Goal: Transaction & Acquisition: Download file/media

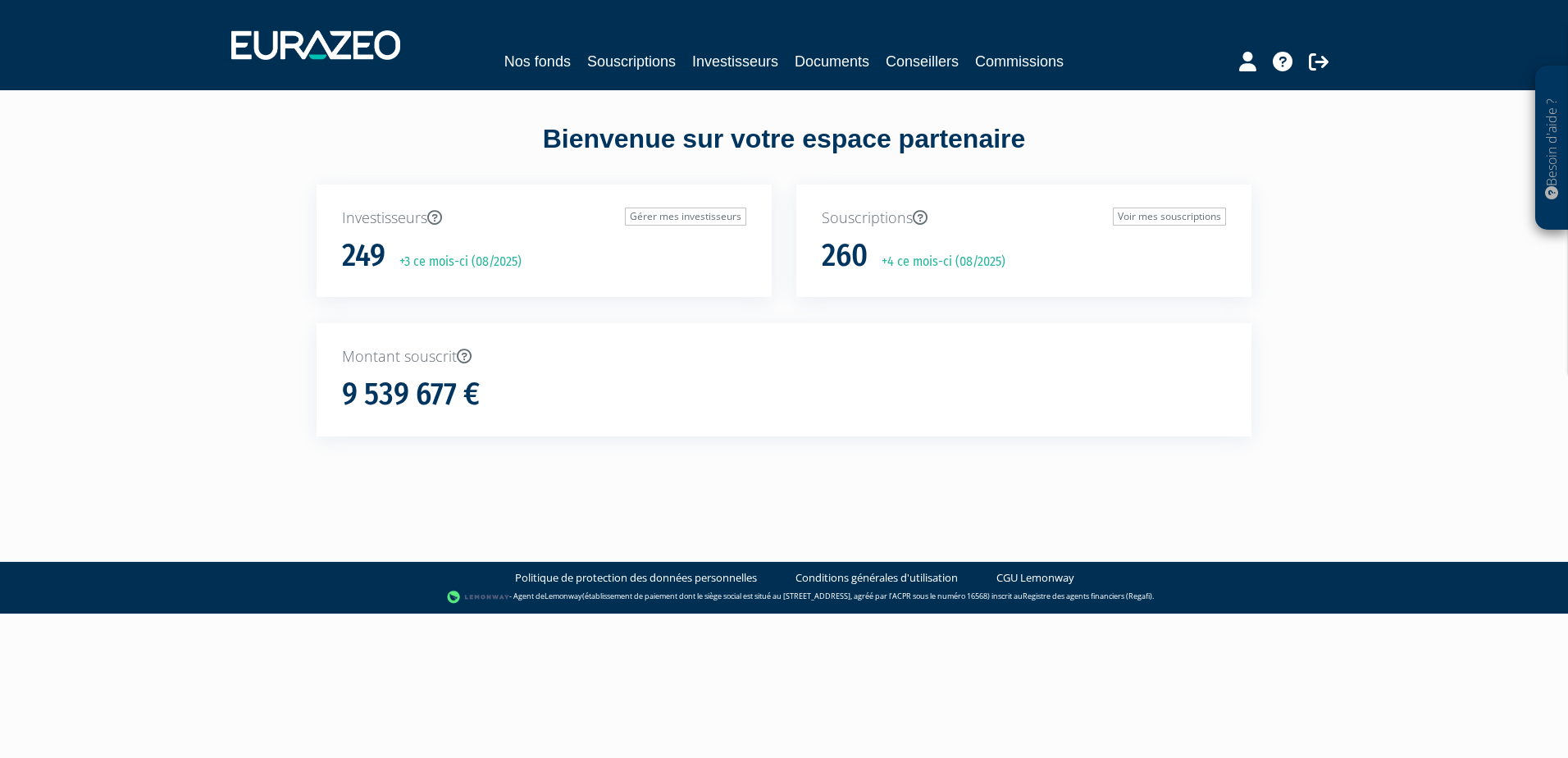
drag, startPoint x: 805, startPoint y: 48, endPoint x: 805, endPoint y: 67, distance: 19.0
click at [805, 67] on div "Nos fonds Souscriptions Investisseurs Documents Conseillers Commissions" at bounding box center [784, 45] width 1131 height 60
drag, startPoint x: 805, startPoint y: 67, endPoint x: 815, endPoint y: 69, distance: 10.2
click at [815, 70] on link "Documents" at bounding box center [832, 61] width 75 height 23
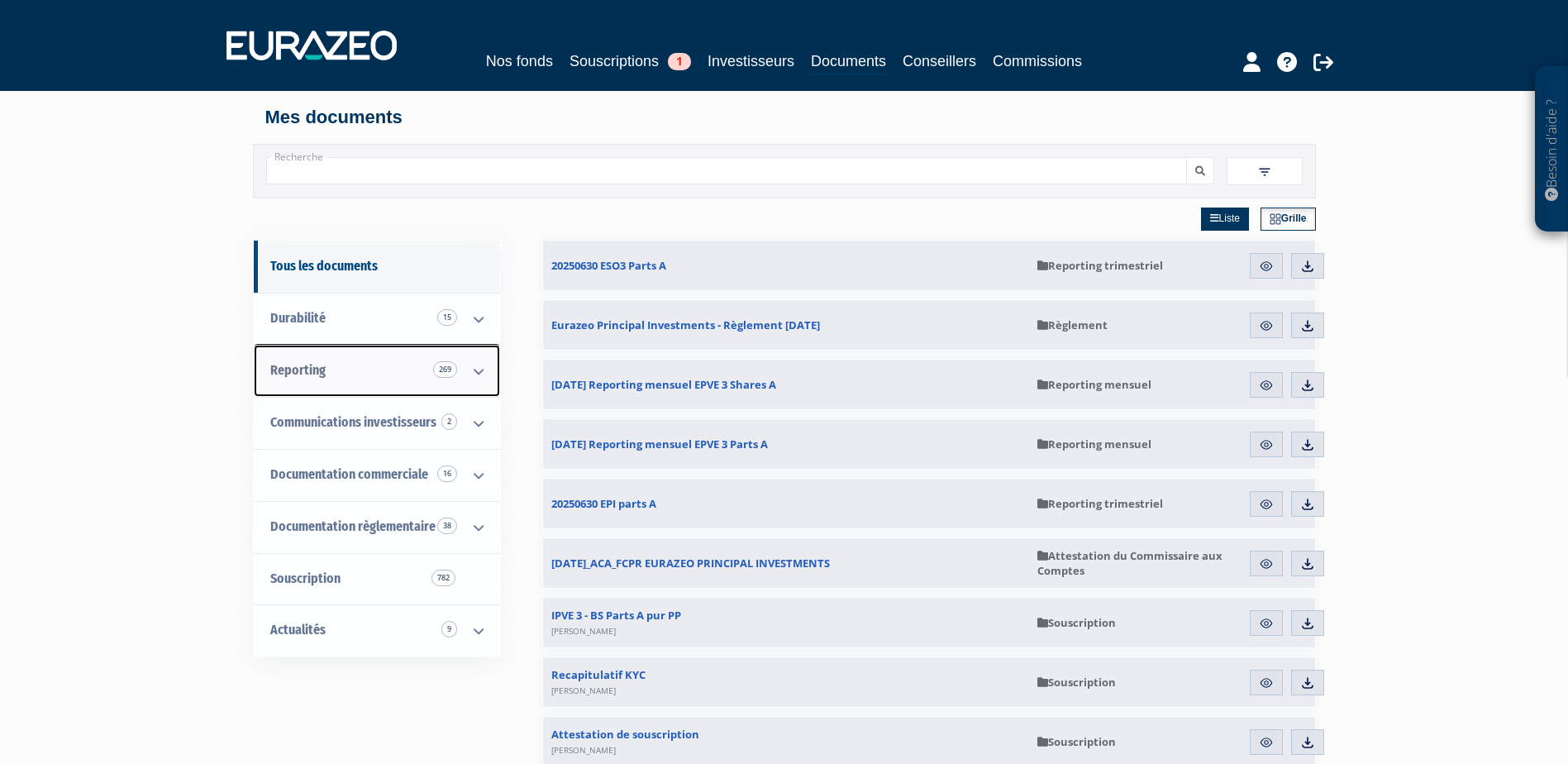
click at [472, 373] on icon at bounding box center [478, 372] width 43 height 51
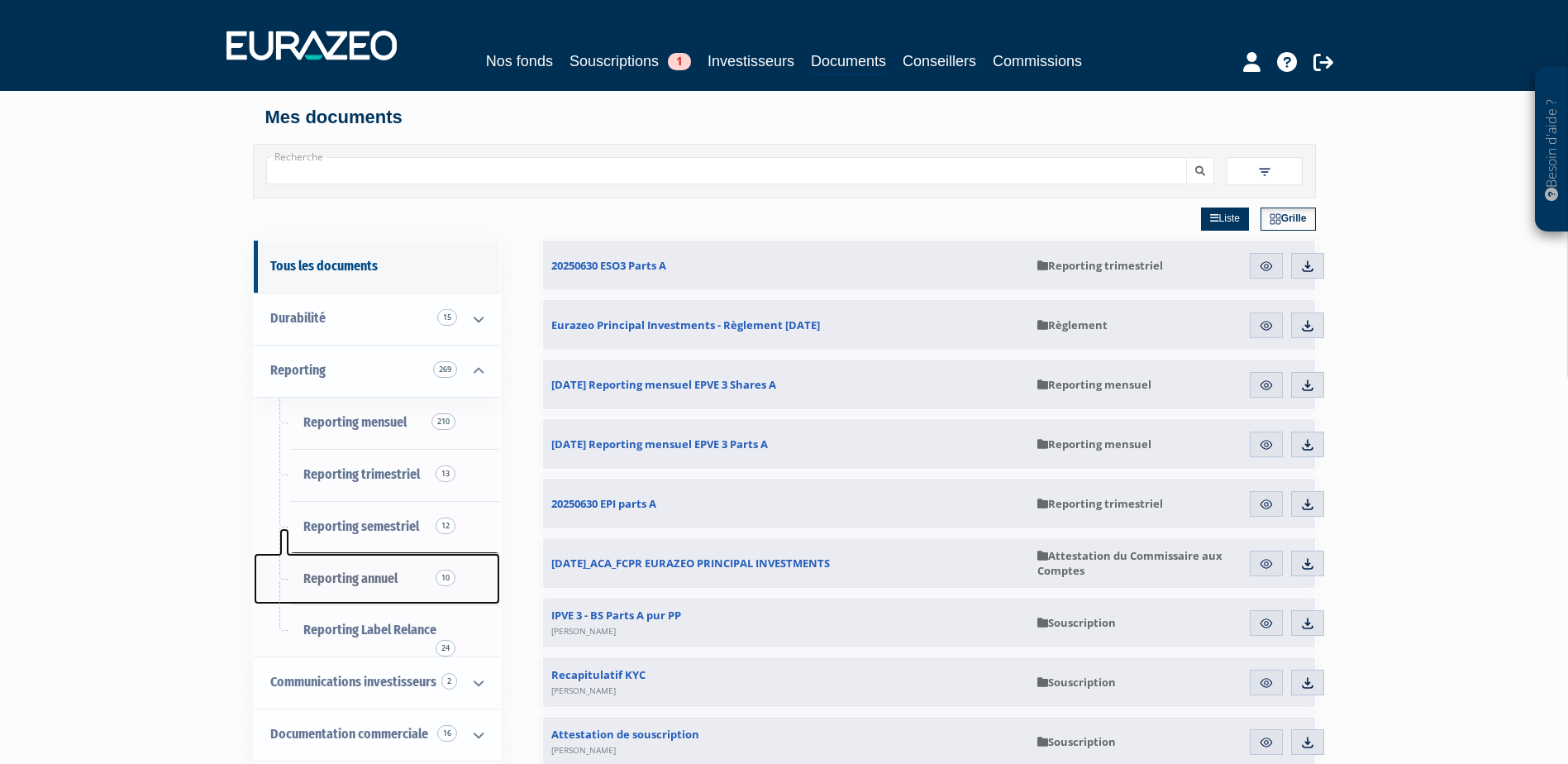
click at [359, 576] on span "Reporting annuel 10" at bounding box center [350, 578] width 94 height 15
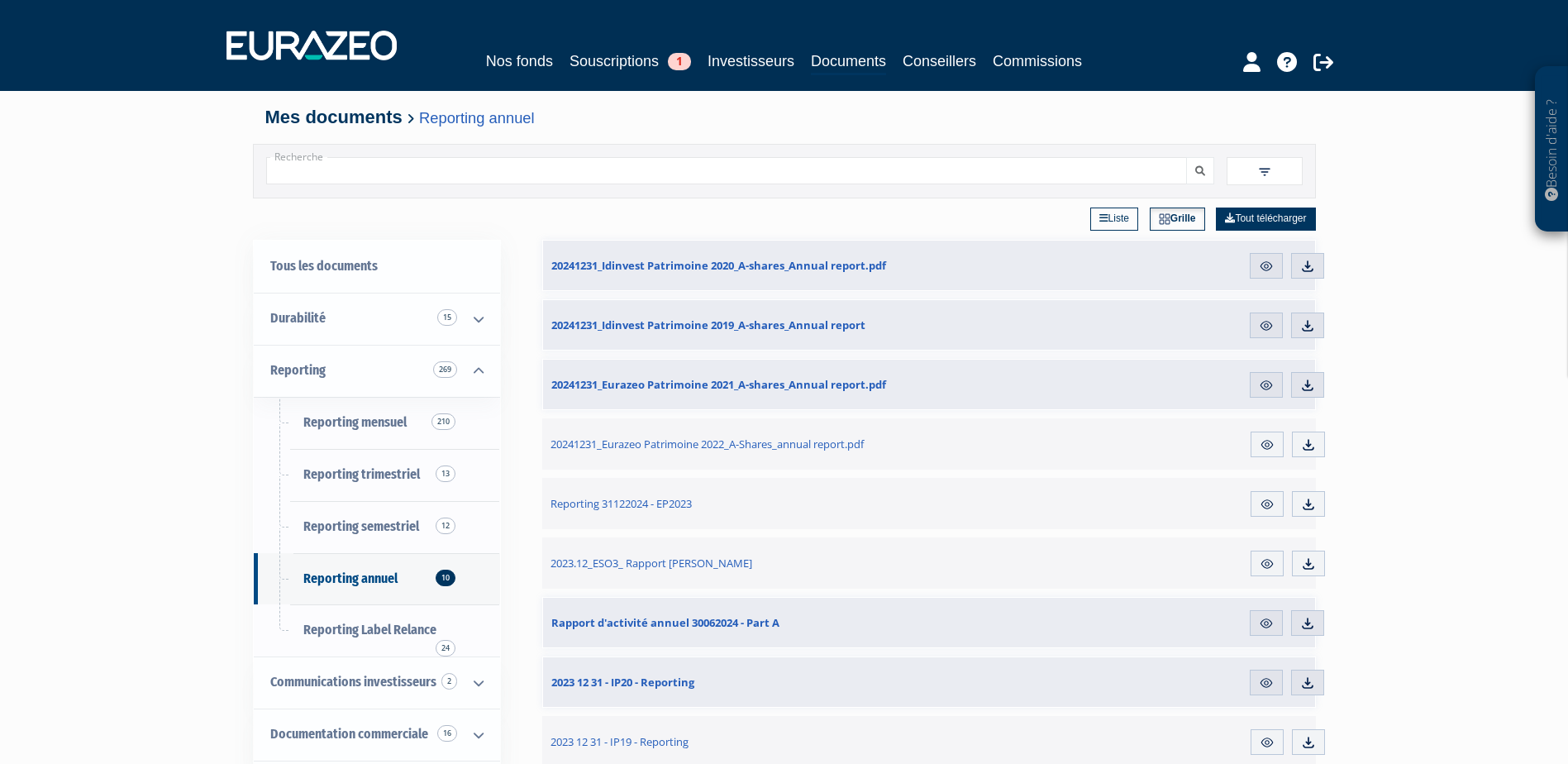
click at [1107, 223] on link "Liste" at bounding box center [1115, 219] width 48 height 23
click at [1185, 216] on link "Grille" at bounding box center [1179, 219] width 53 height 23
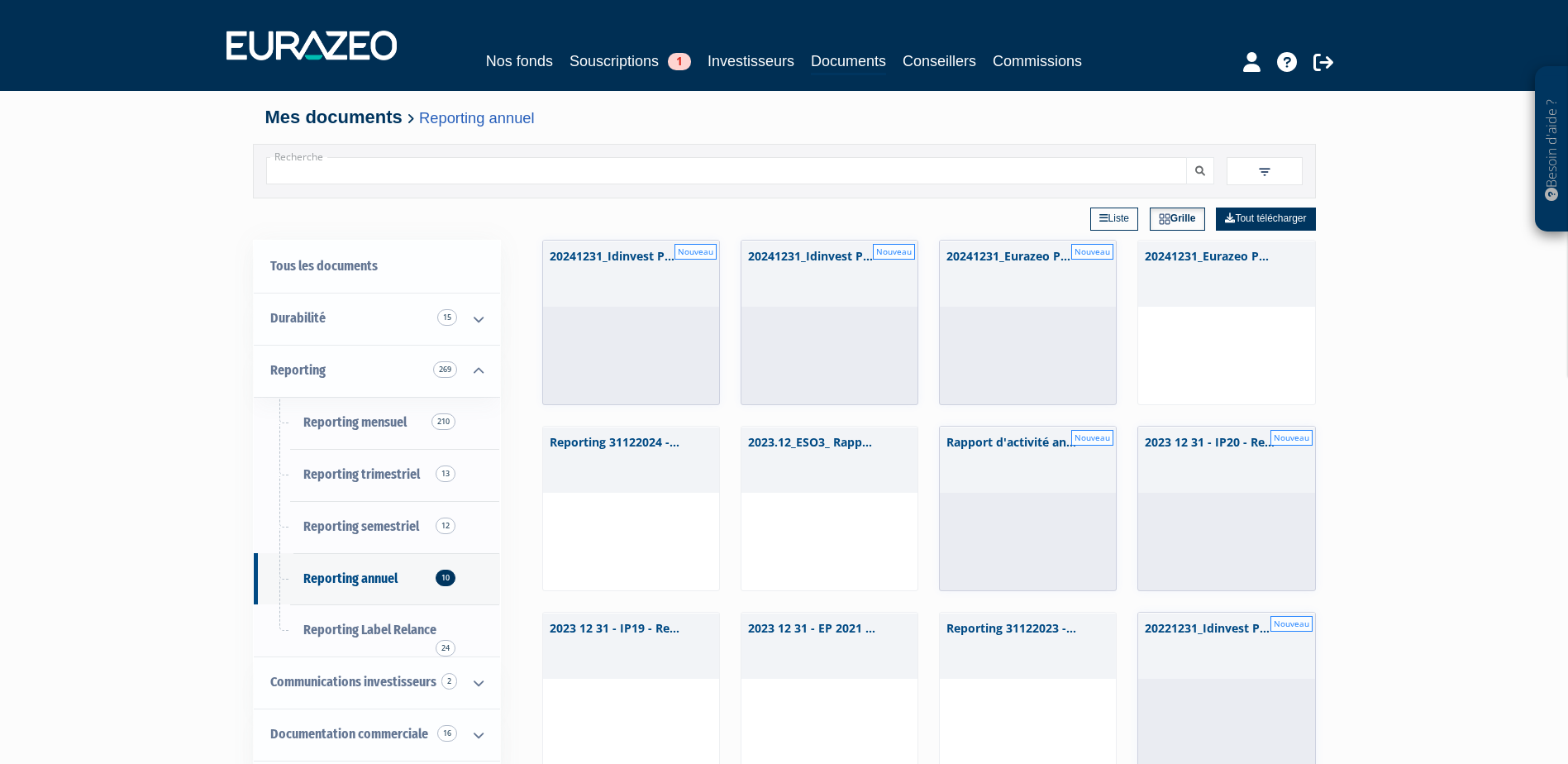
click at [1105, 217] on link "Liste" at bounding box center [1115, 219] width 48 height 23
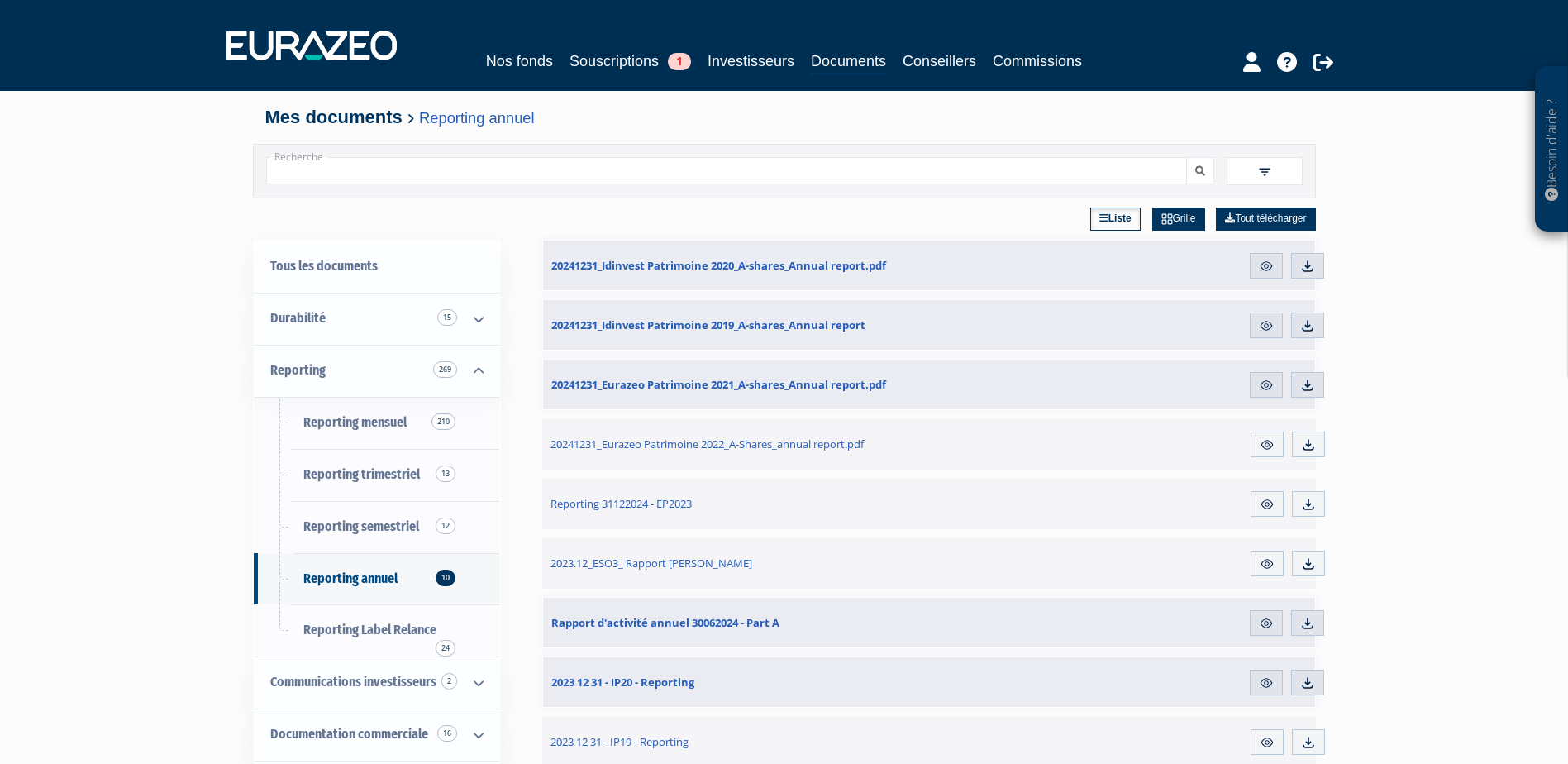
click at [299, 169] on input "Recherche" at bounding box center [726, 171] width 921 height 28
click at [1186, 157] on button "submit" at bounding box center [1200, 171] width 29 height 28
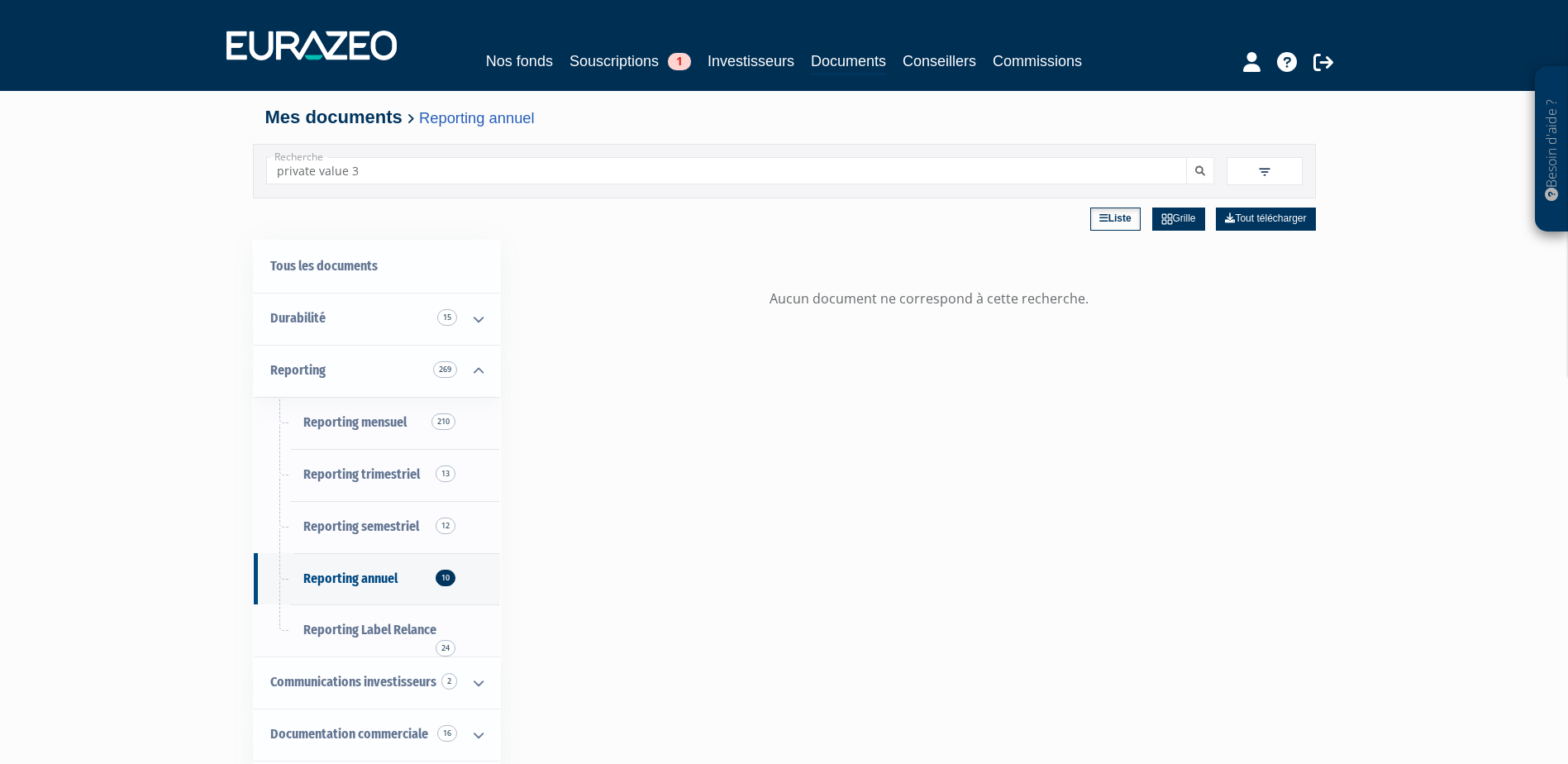
type input "PRIVATE VALUE 3"
drag, startPoint x: 385, startPoint y: 175, endPoint x: 83, endPoint y: 149, distance: 303.1
click at [83, 149] on div "Besoin d'aide ? × J'ai besoin d'aide Si vous avez une question à propos du fonc…" at bounding box center [784, 510] width 1568 height 1019
click at [1200, 165] on button "submit" at bounding box center [1200, 171] width 29 height 28
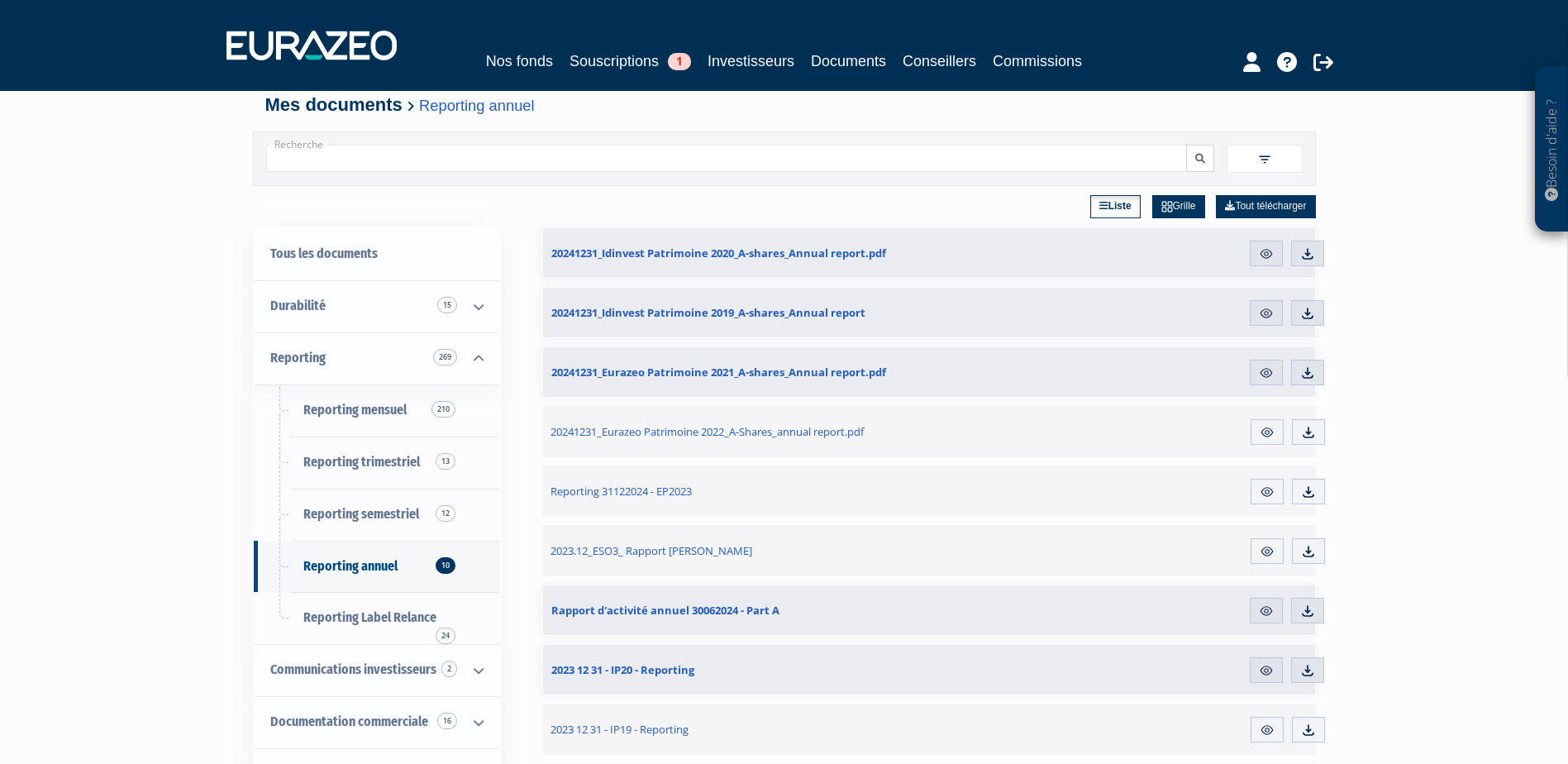
scroll to position [3, 0]
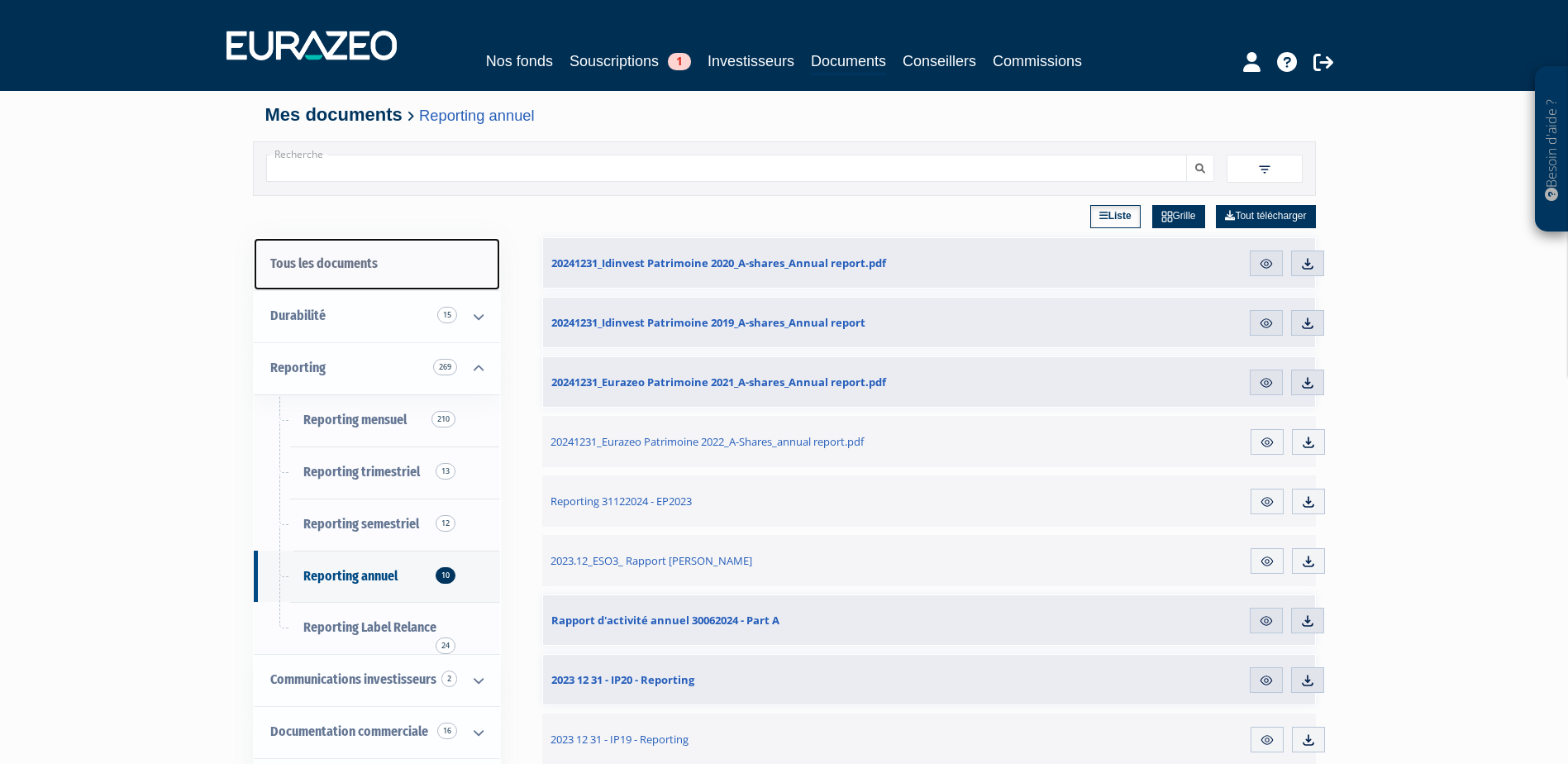
click at [340, 252] on link "Tous les documents" at bounding box center [376, 264] width 247 height 52
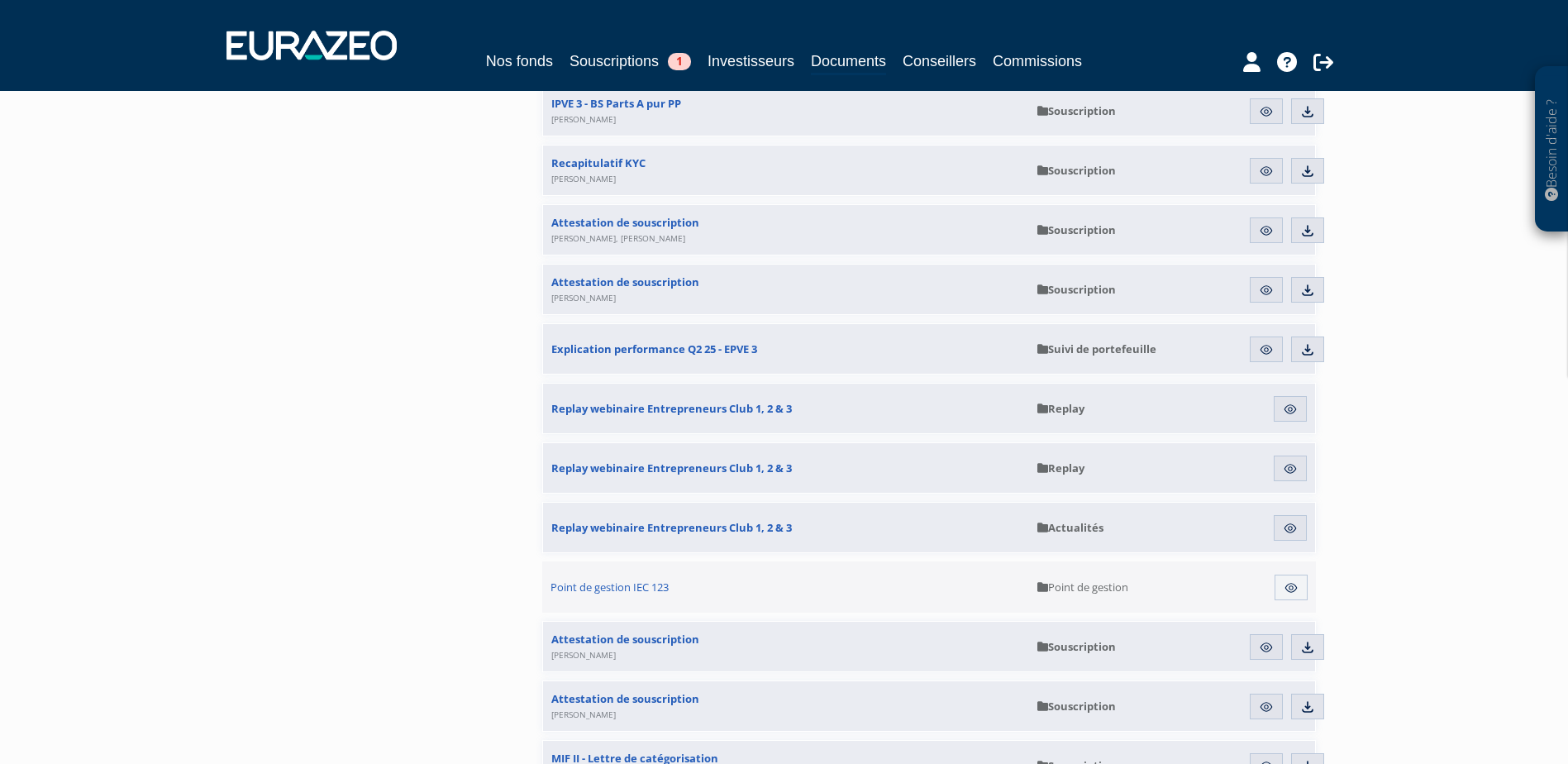
scroll to position [1405, 0]
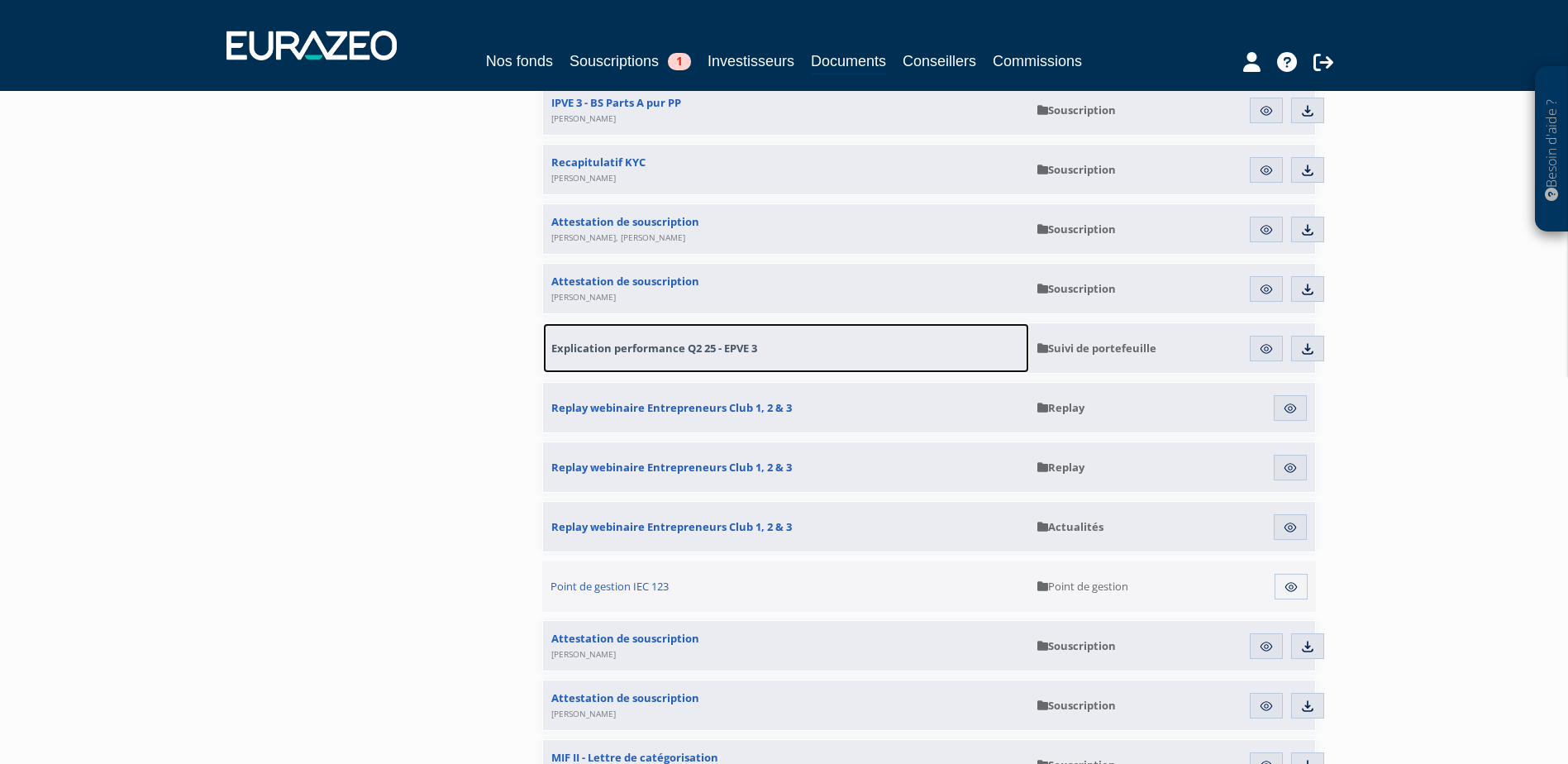
click at [641, 344] on span "Explication performance Q2 25 - EPVE 3" at bounding box center [654, 349] width 206 height 15
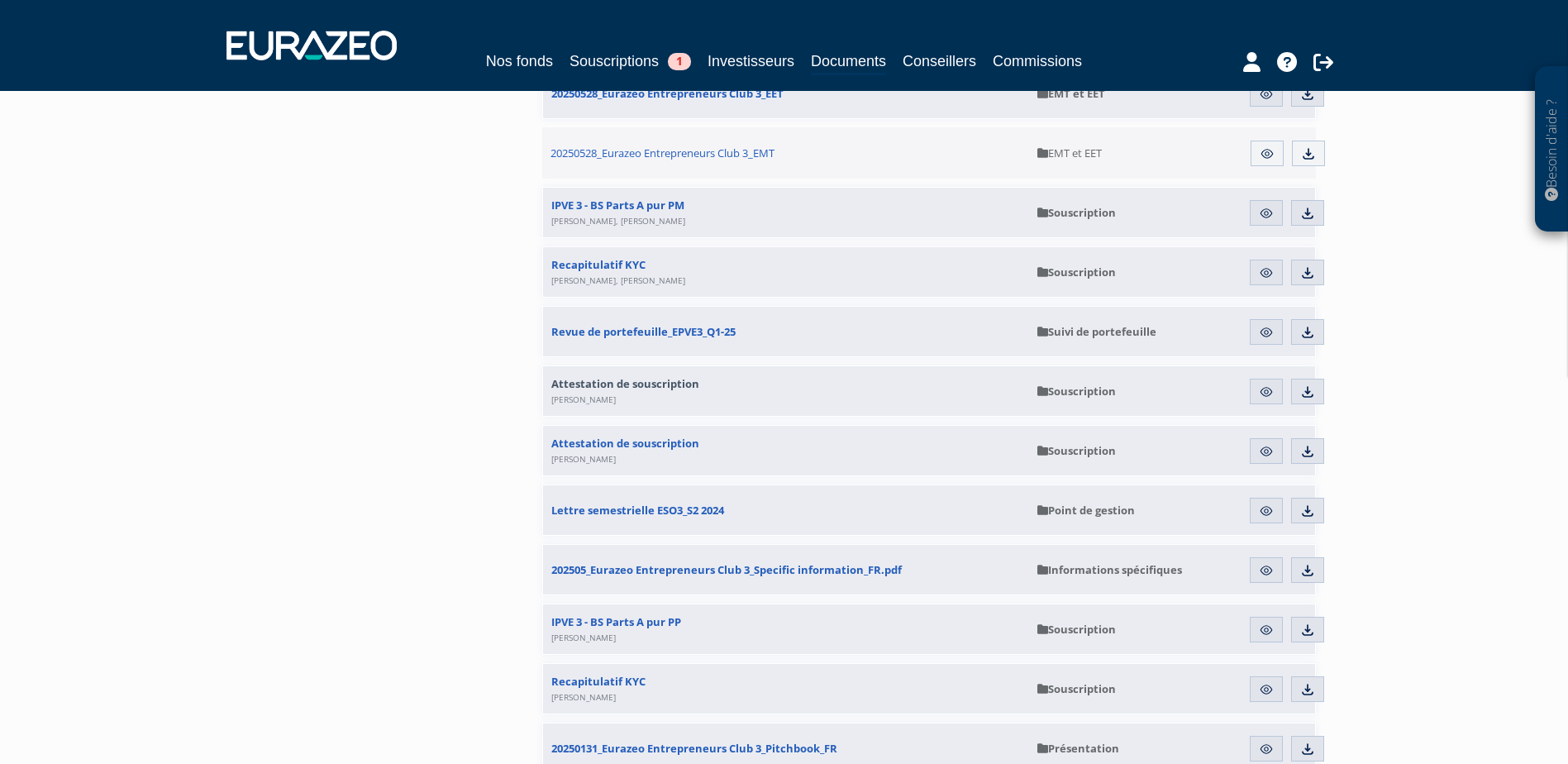
scroll to position [4901, 0]
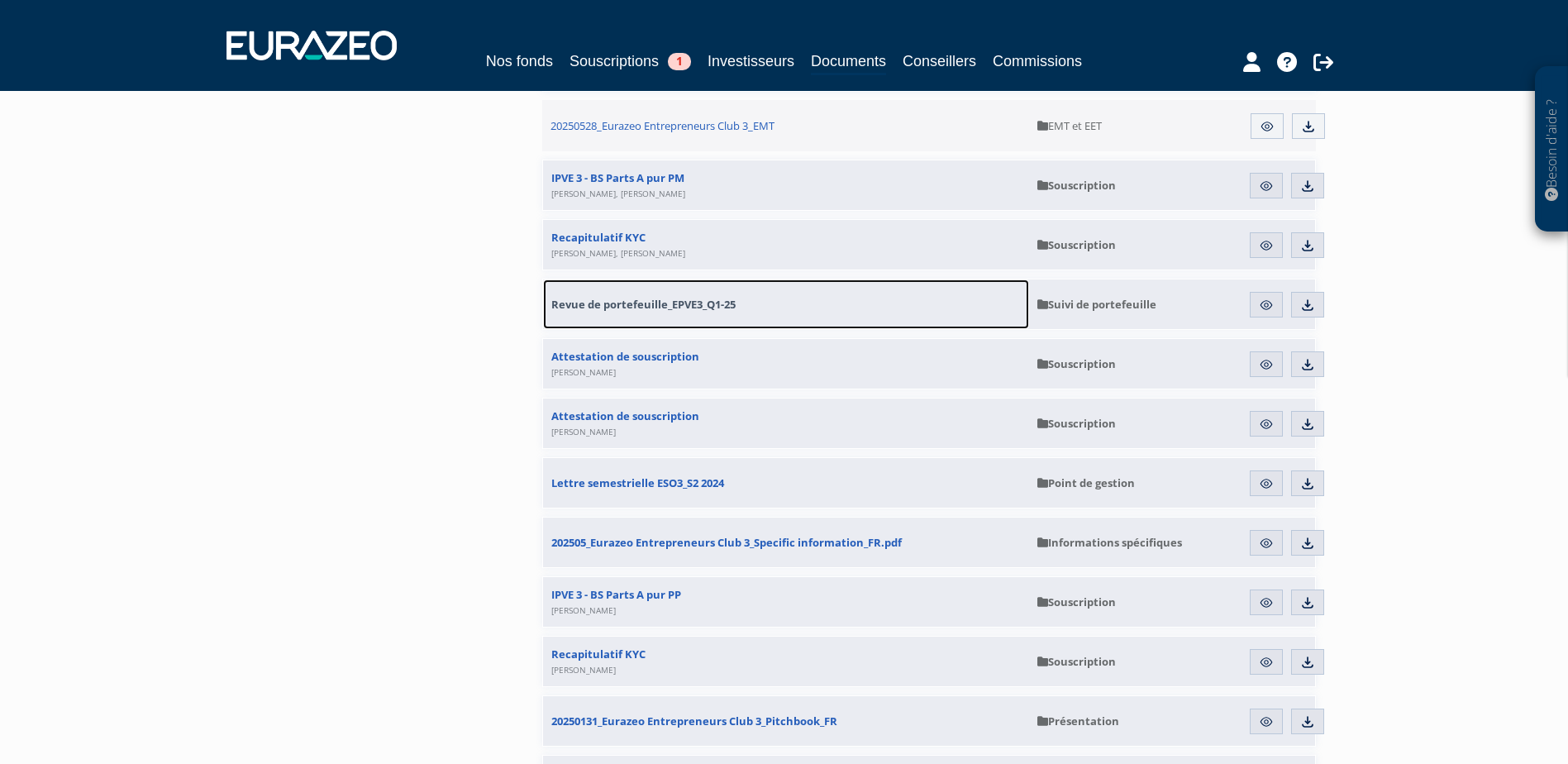
click at [625, 308] on span "Revue de portefeuille_EPVE3_Q1-25" at bounding box center [644, 305] width 185 height 15
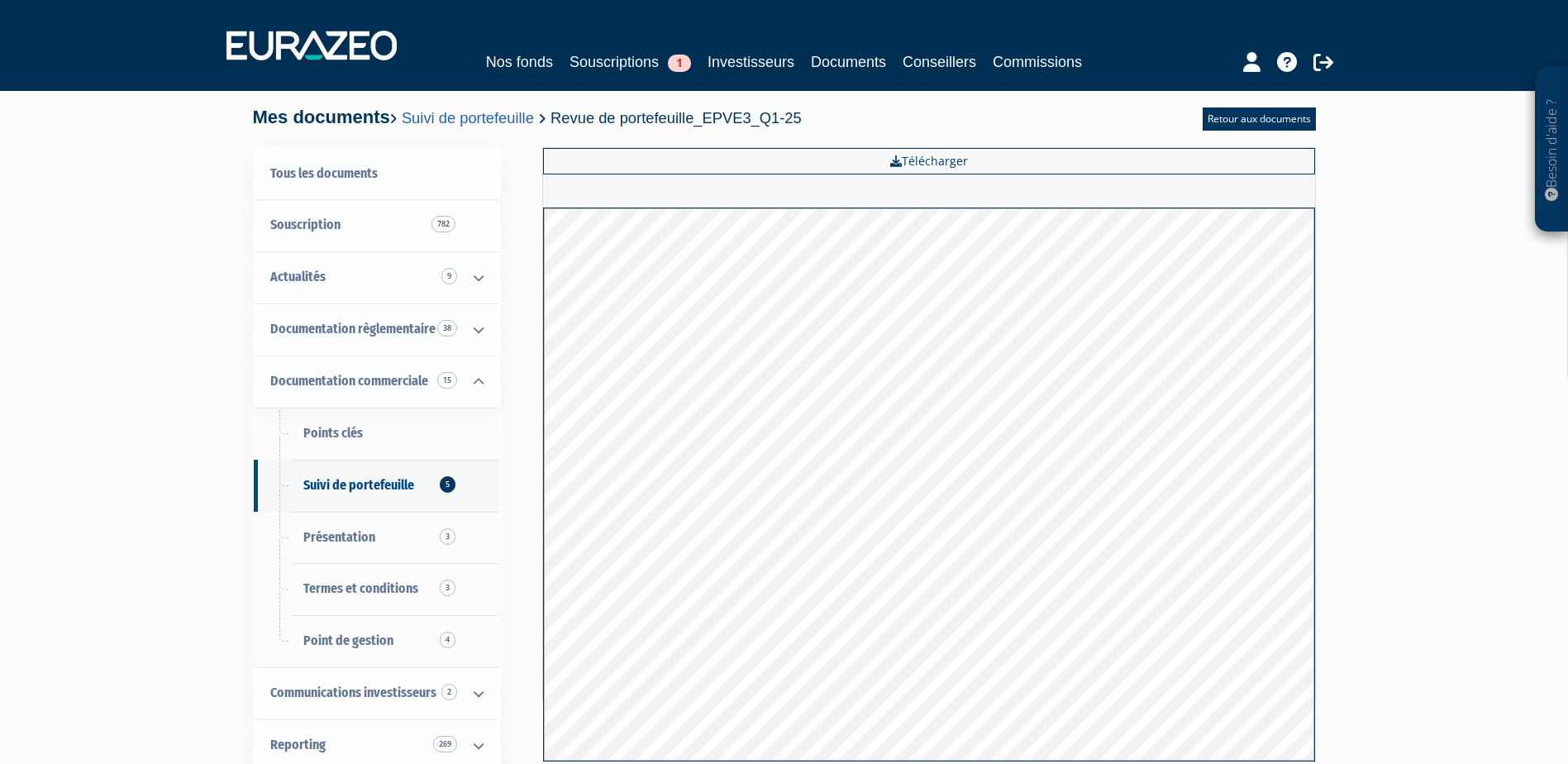
click at [129, 347] on div "Besoin d'aide ? × J'ai besoin d'aide Si vous avez une question à propos du fonc…" at bounding box center [784, 432] width 1568 height 866
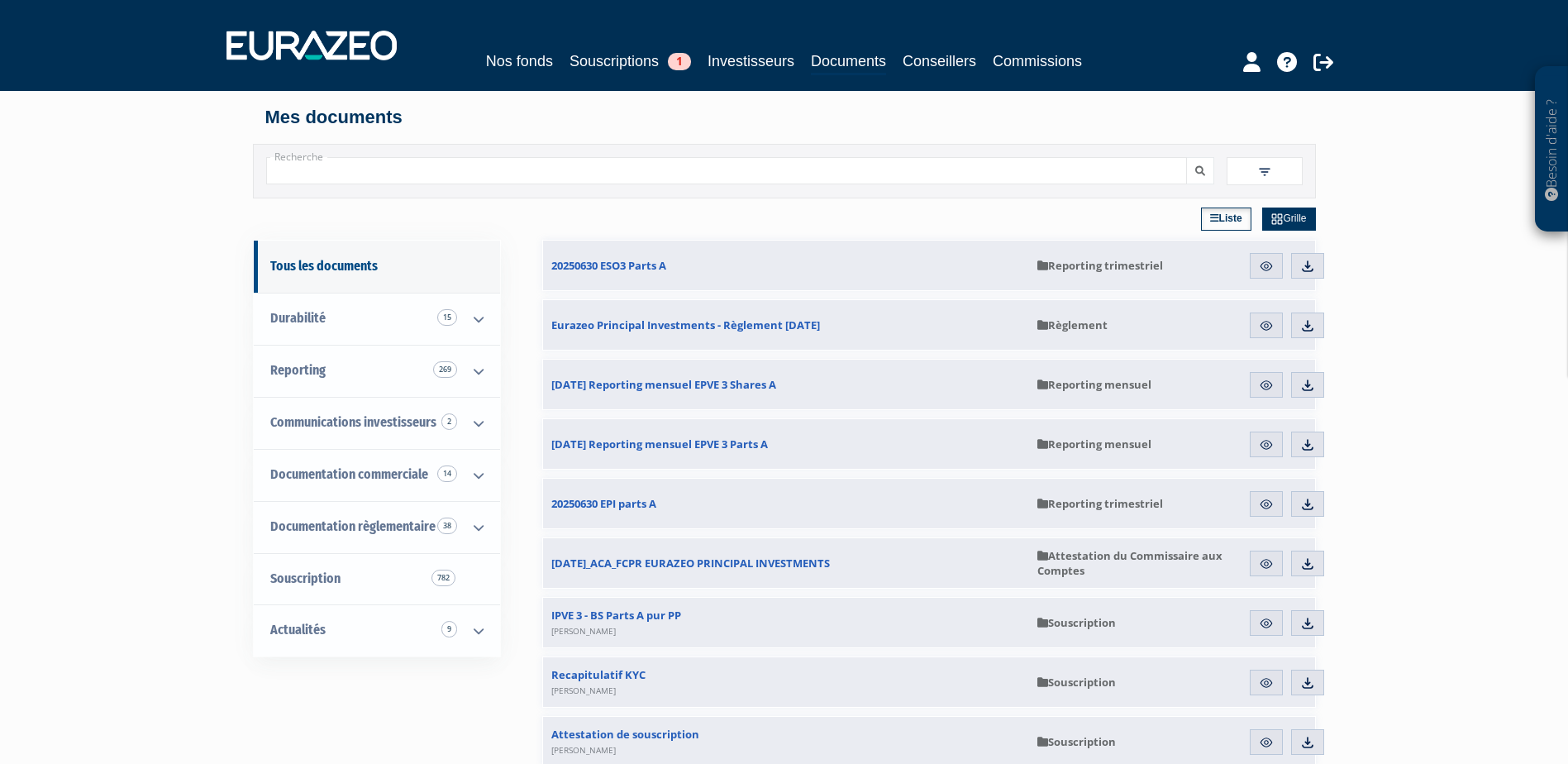
click at [423, 178] on input "Recherche" at bounding box center [726, 171] width 921 height 28
type input "epv3"
click at [1186, 157] on button "submit" at bounding box center [1200, 171] width 29 height 28
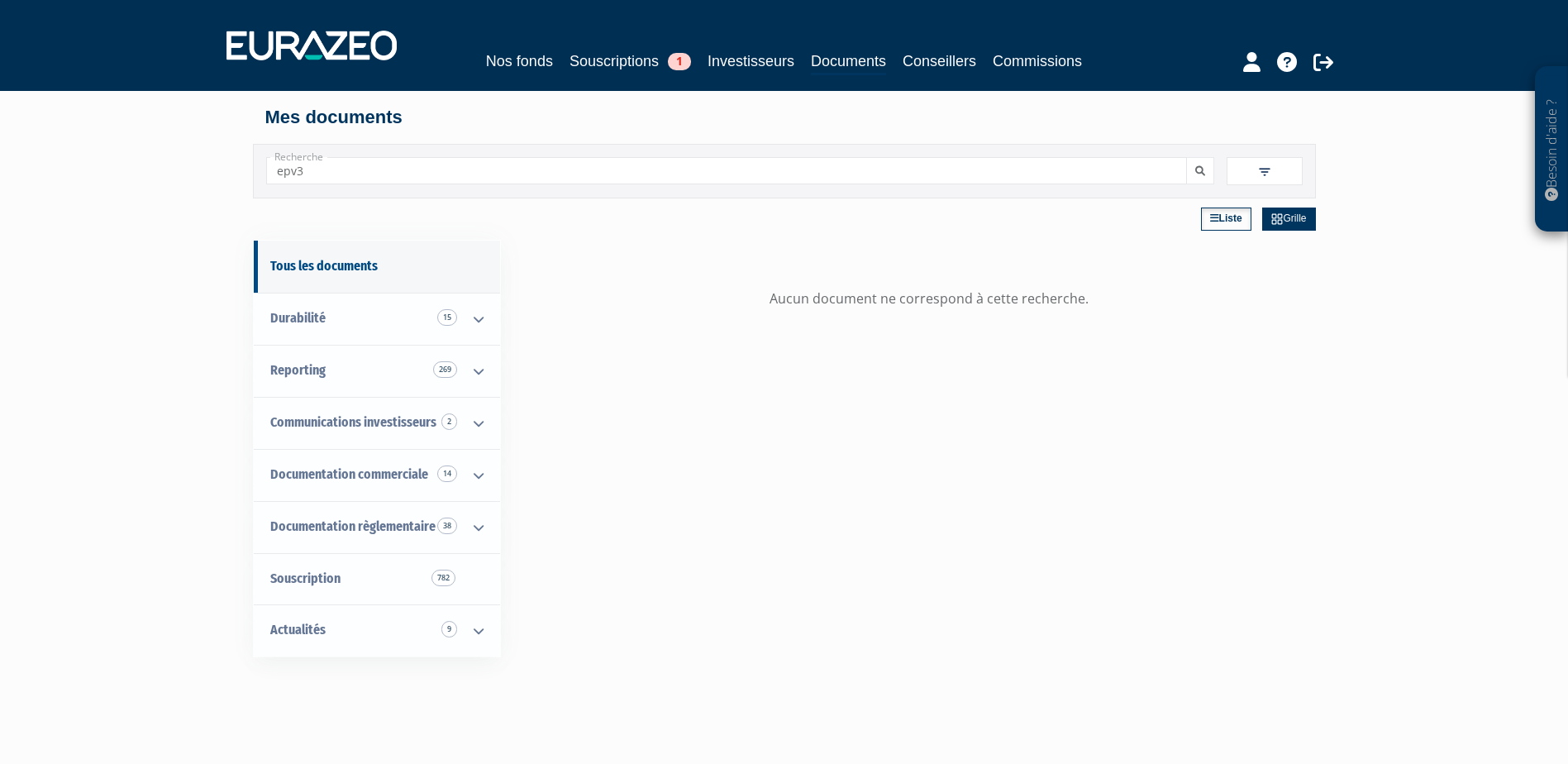
drag, startPoint x: 314, startPoint y: 173, endPoint x: 149, endPoint y: 172, distance: 165.0
click at [150, 173] on div "Besoin d'aide ? × J'ai besoin d'aide Si vous avez une question à propos du fonc…" at bounding box center [784, 510] width 1568 height 1019
click at [191, 341] on div "Besoin d'aide ? × J'ai besoin d'aide Si vous avez une question à propos du fonc…" at bounding box center [784, 510] width 1568 height 1019
click at [1211, 176] on button "submit" at bounding box center [1200, 171] width 29 height 28
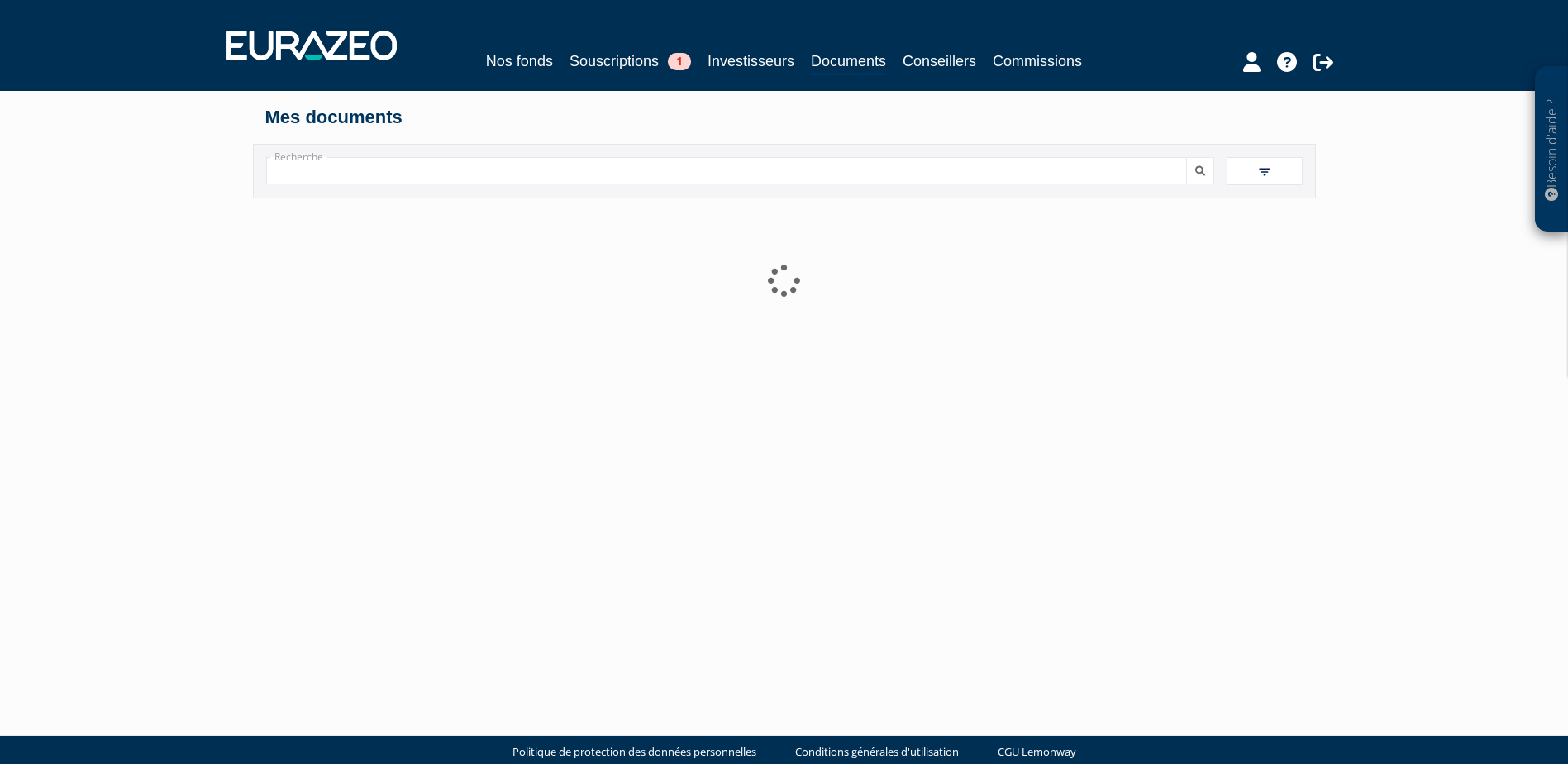
click at [1266, 173] on img at bounding box center [1265, 172] width 15 height 15
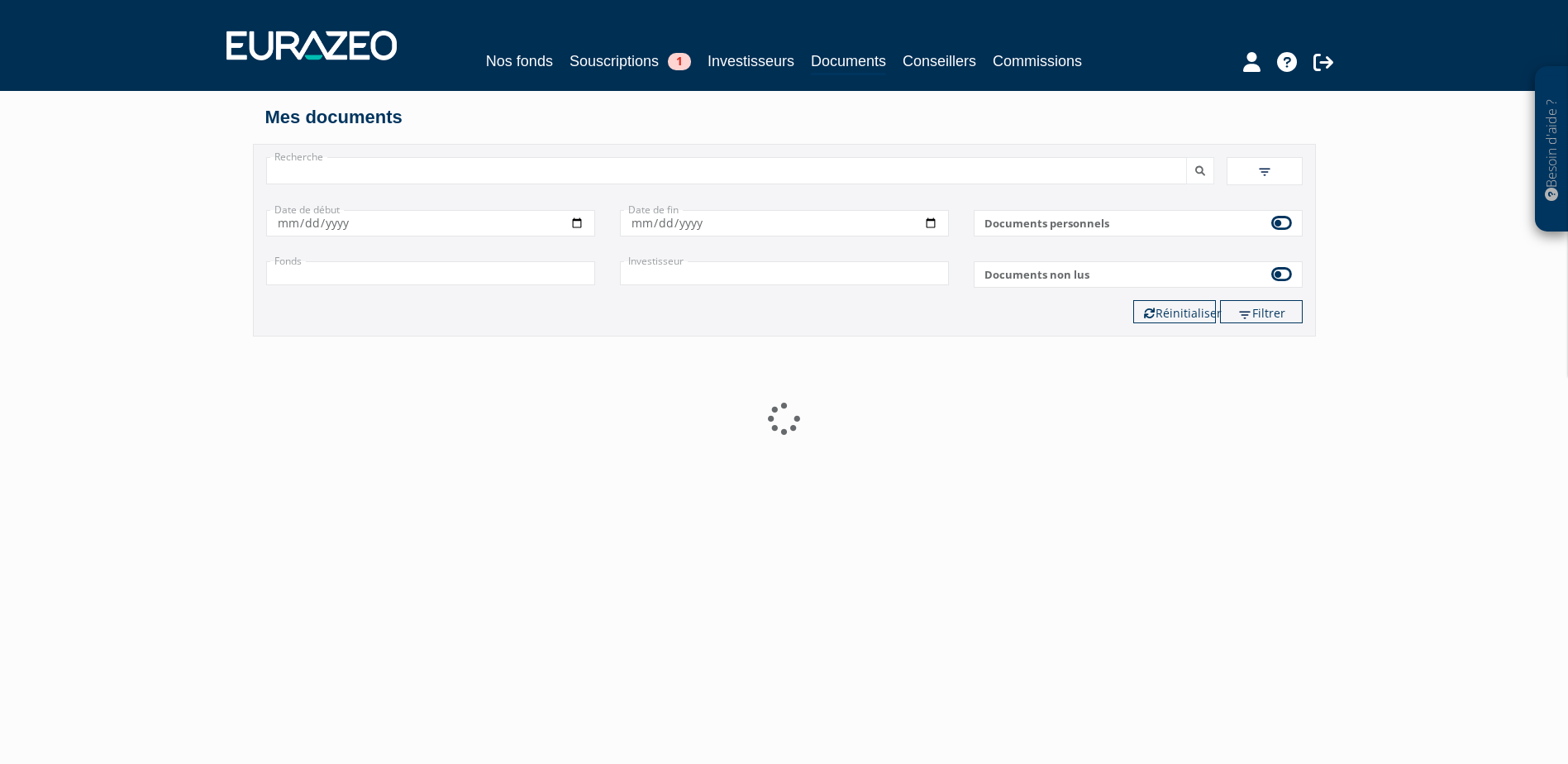
click at [447, 274] on input "text" at bounding box center [430, 272] width 329 height 24
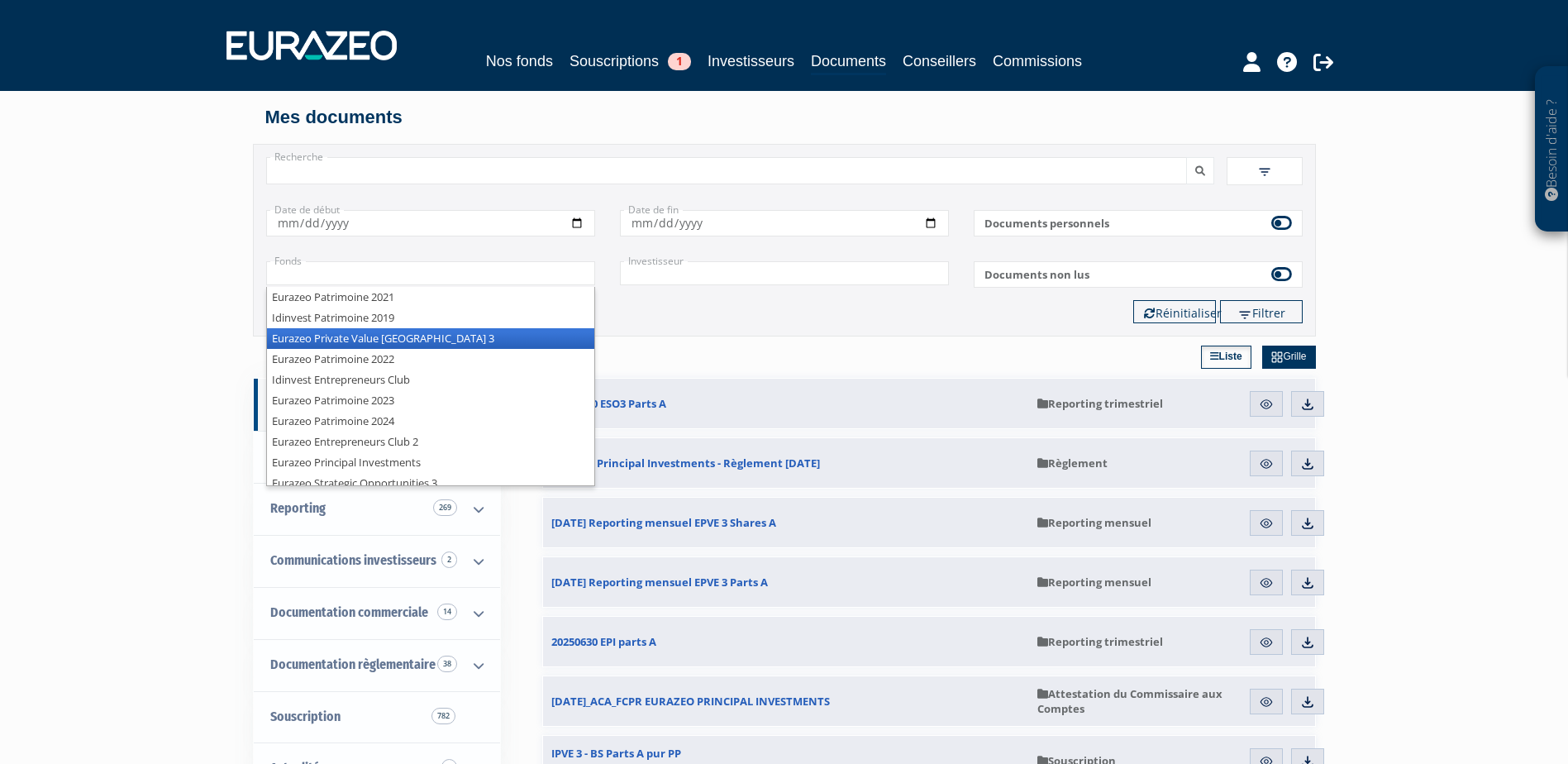
click at [384, 337] on li "Eurazeo Private Value [GEOGRAPHIC_DATA] 3" at bounding box center [431, 339] width 328 height 21
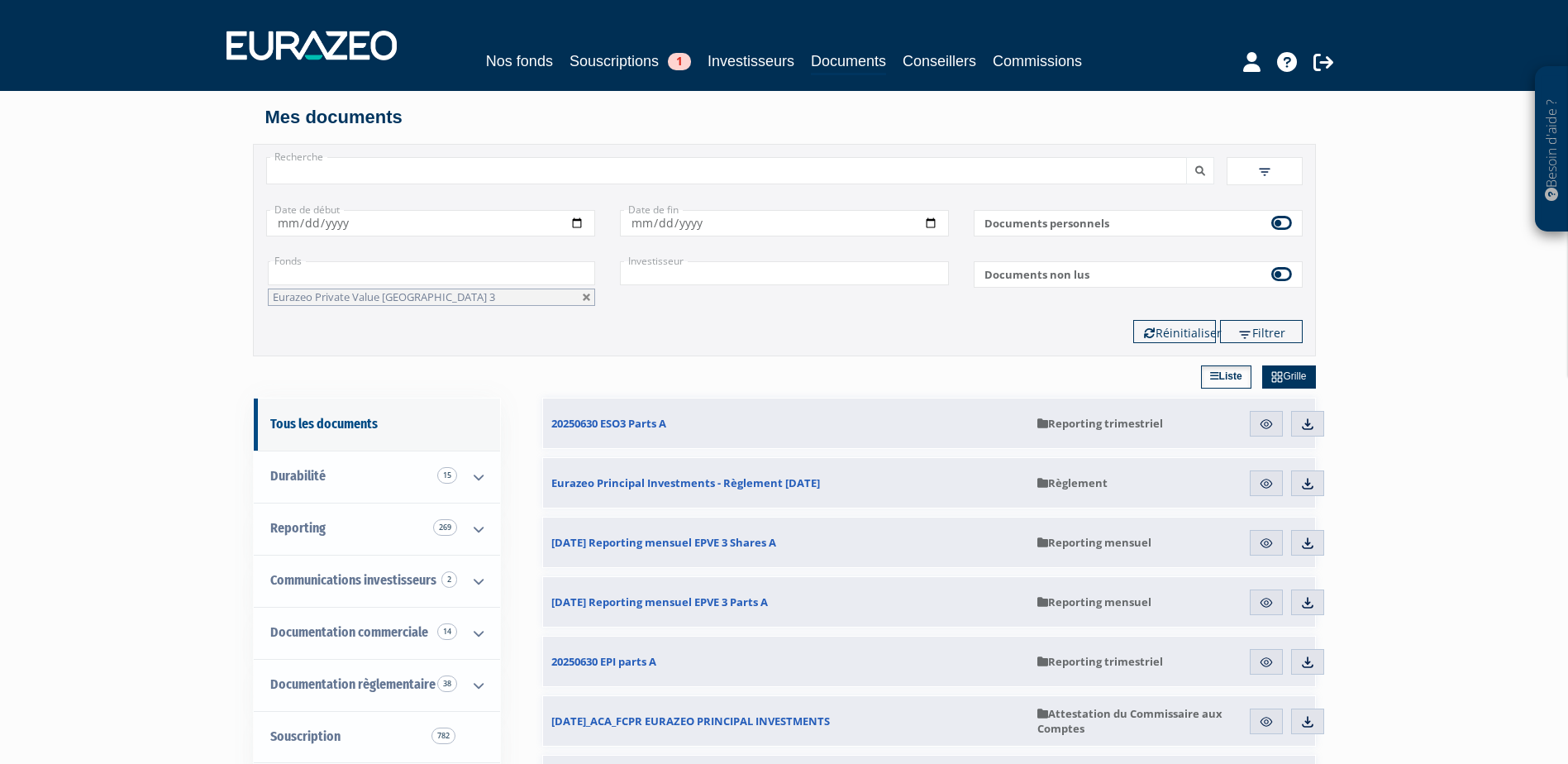
click at [1186, 157] on button "submit" at bounding box center [1200, 171] width 29 height 28
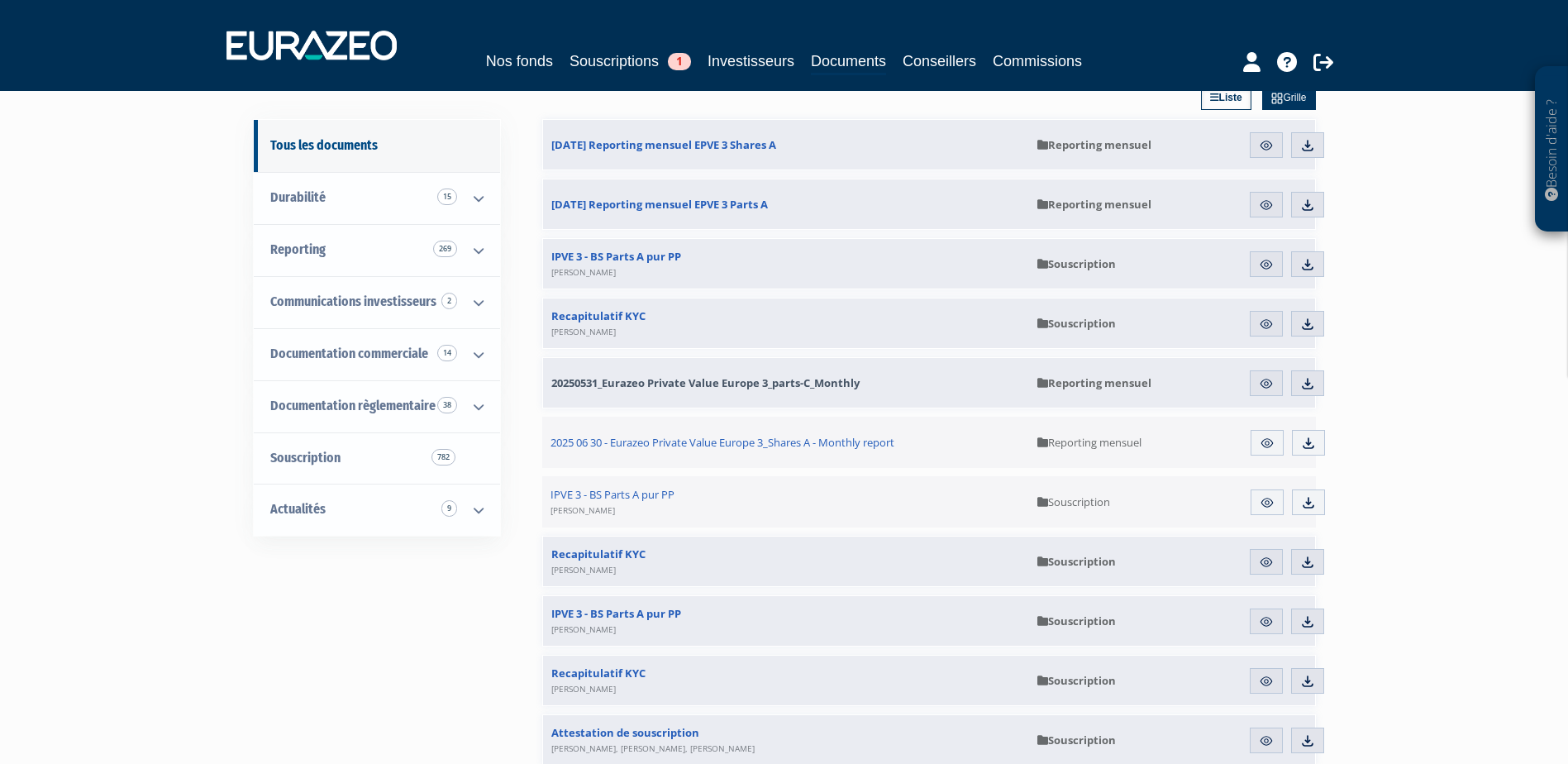
scroll to position [248, 0]
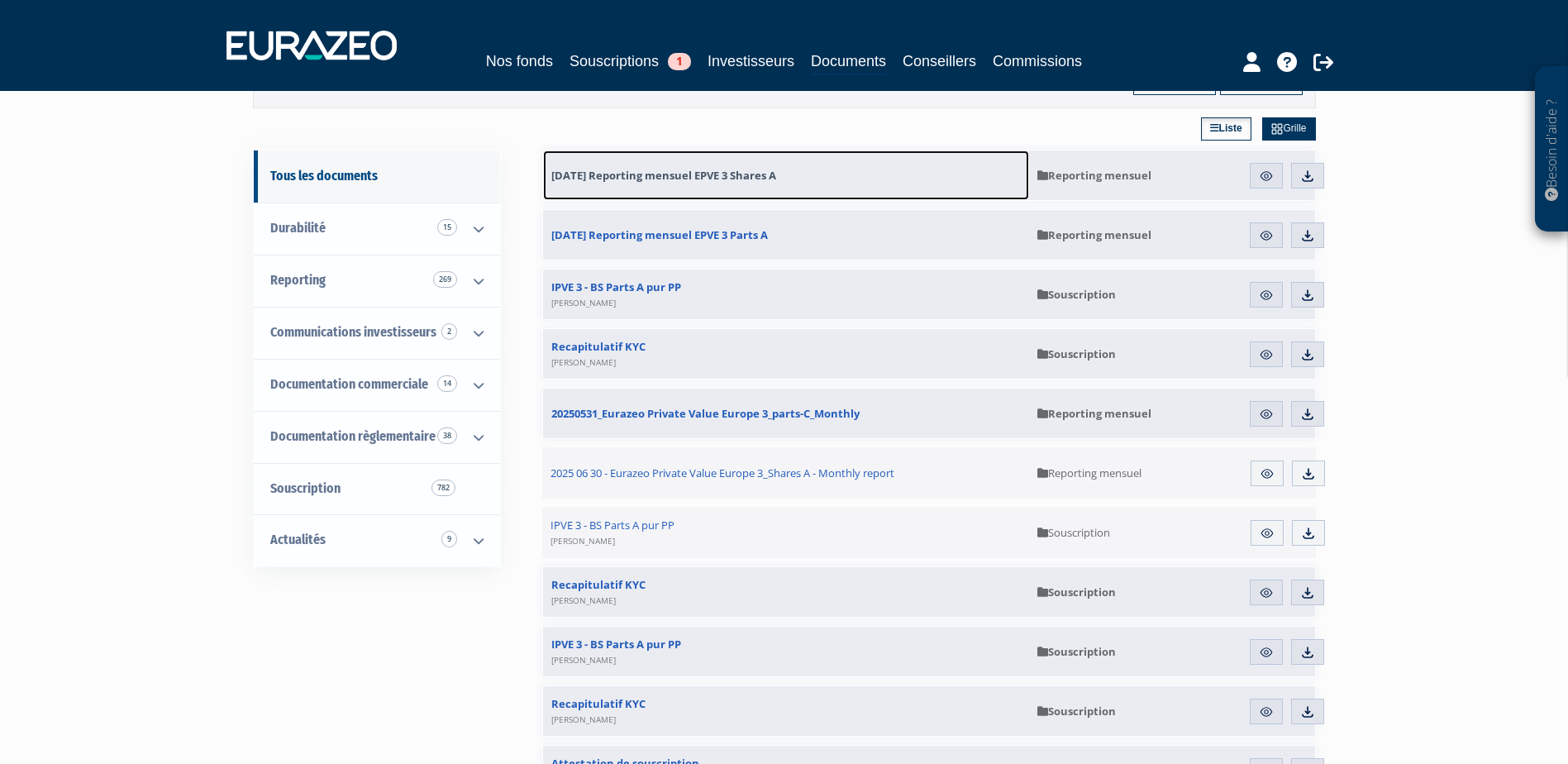
click at [606, 174] on span "30.06.2025 Reporting mensuel EPVE 3 Shares A" at bounding box center [664, 175] width 225 height 15
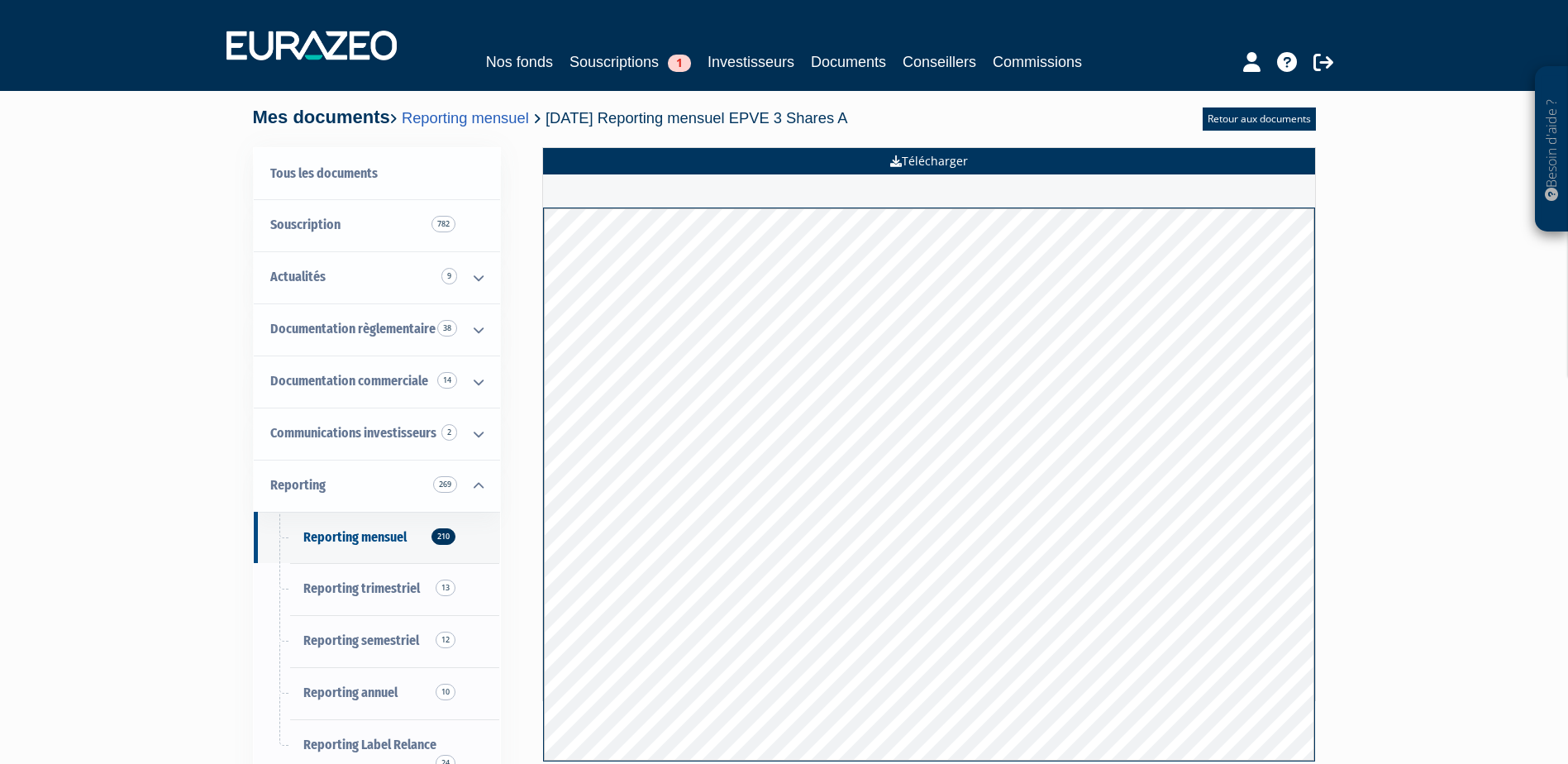
click at [947, 153] on link "Télécharger" at bounding box center [929, 161] width 773 height 27
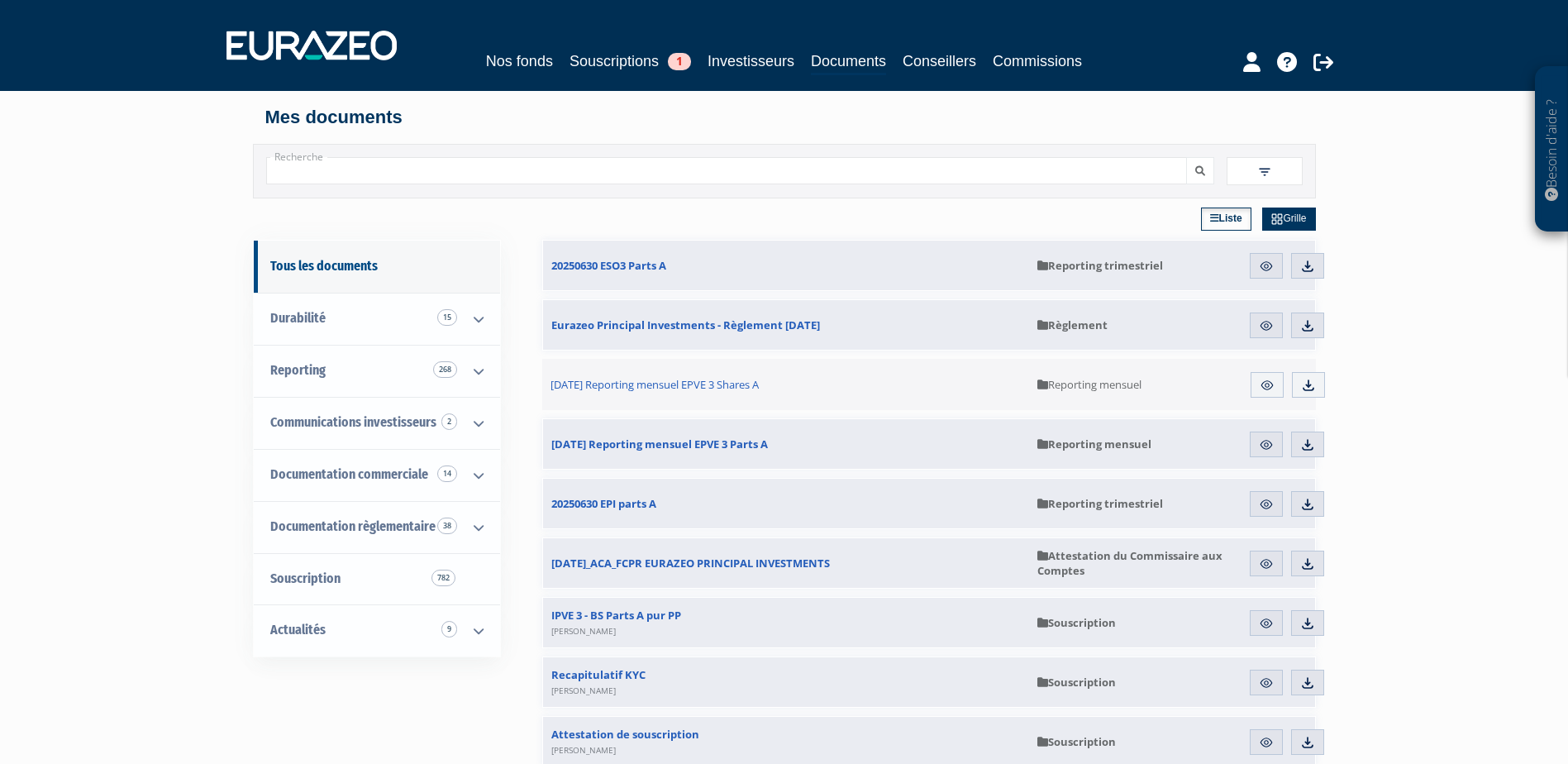
click at [1277, 163] on span at bounding box center [1265, 171] width 76 height 29
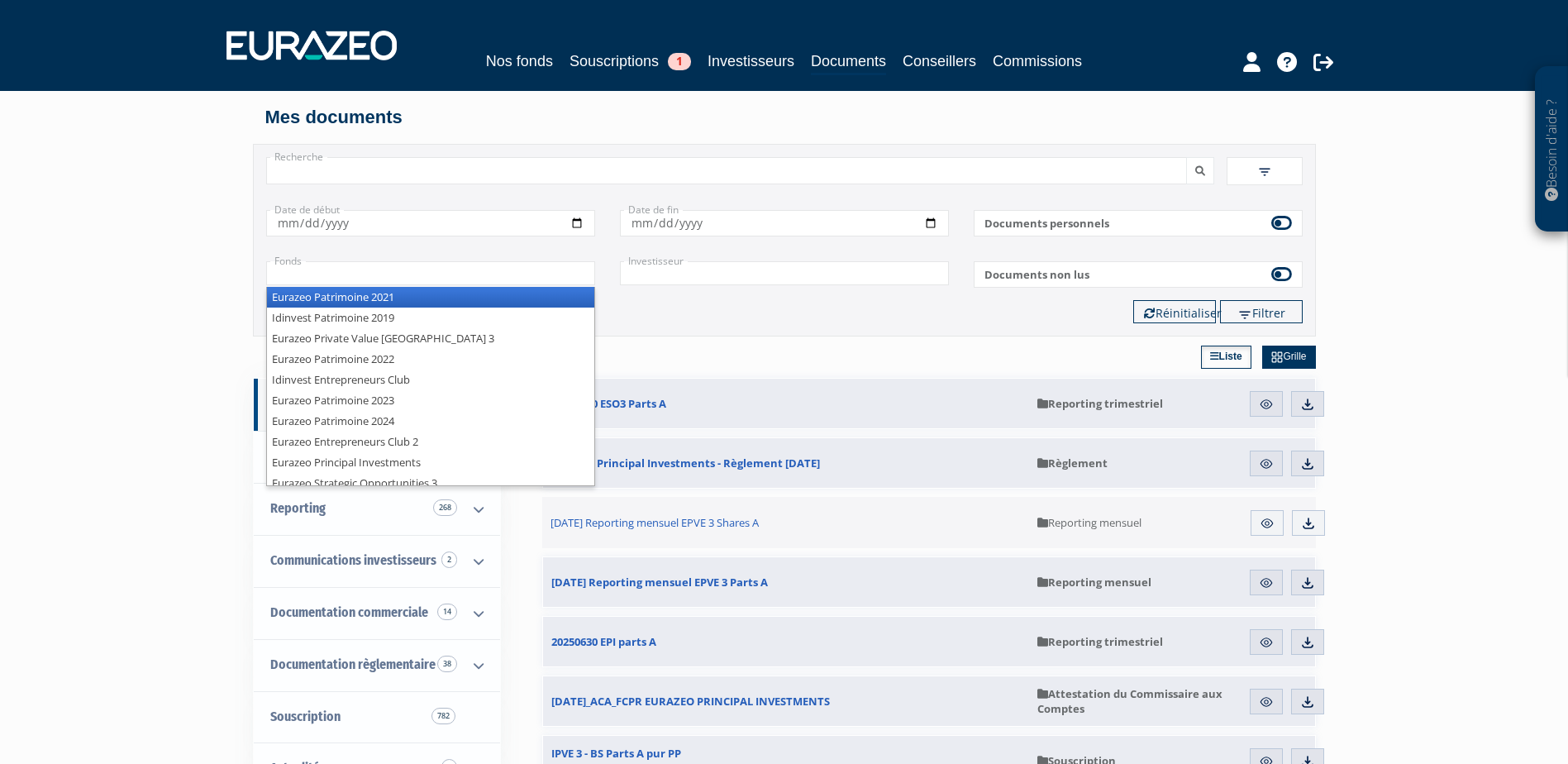
click at [332, 271] on input "text" at bounding box center [430, 272] width 329 height 24
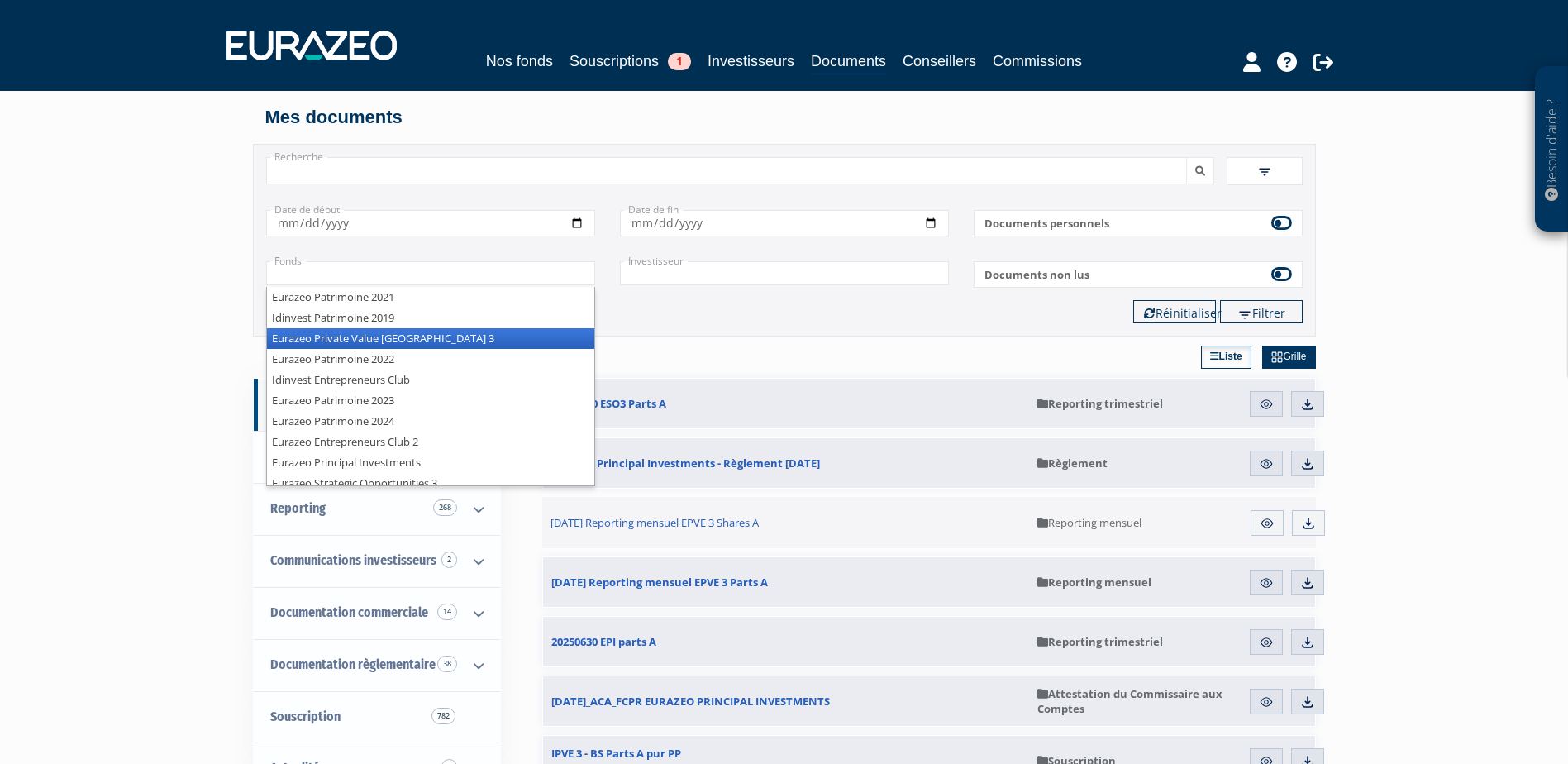
click at [395, 338] on li "Eurazeo Private Value [GEOGRAPHIC_DATA] 3" at bounding box center [431, 339] width 328 height 21
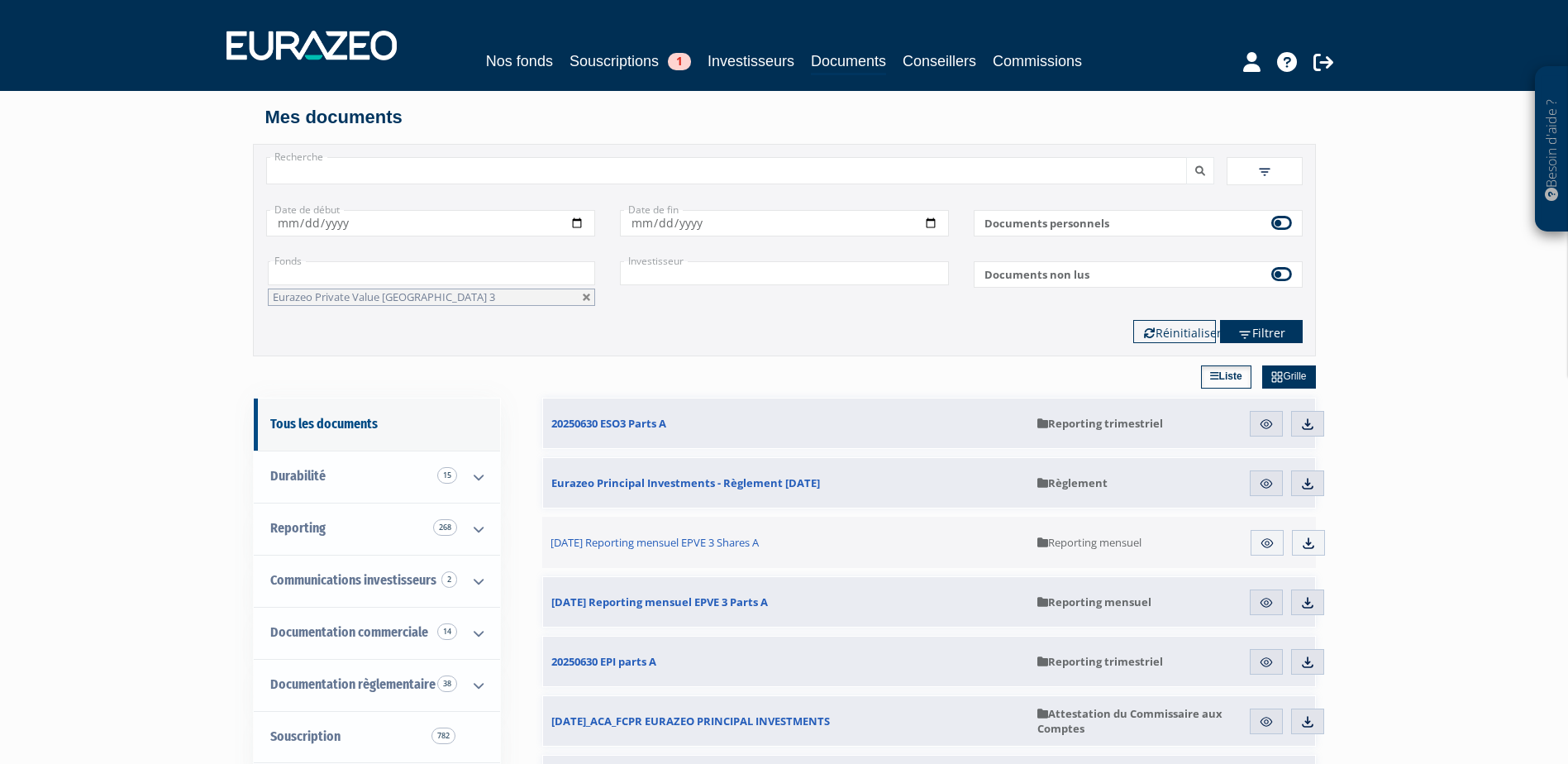
click at [1186, 157] on button "submit" at bounding box center [1200, 171] width 29 height 28
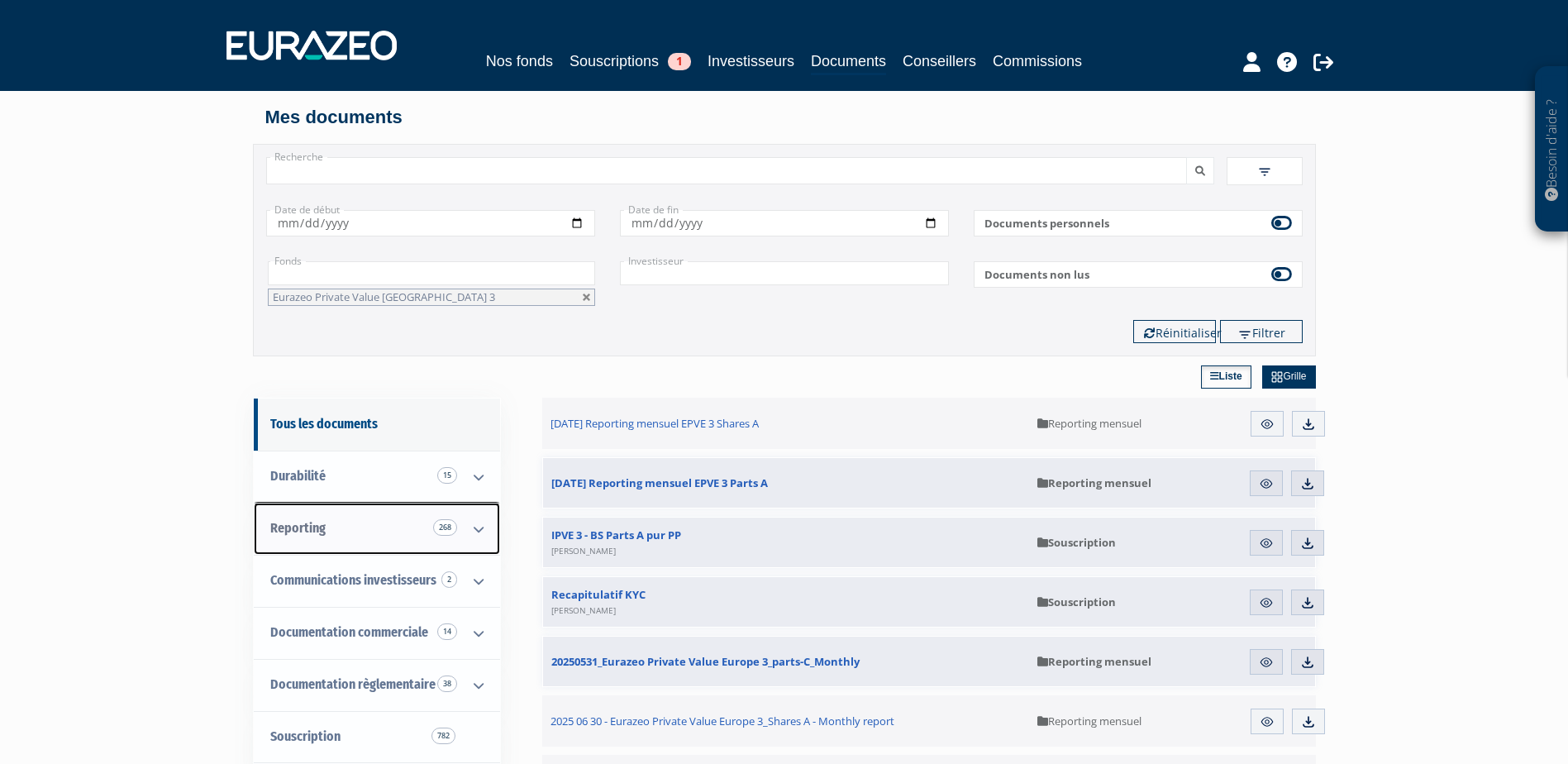
click at [474, 527] on icon at bounding box center [478, 529] width 43 height 51
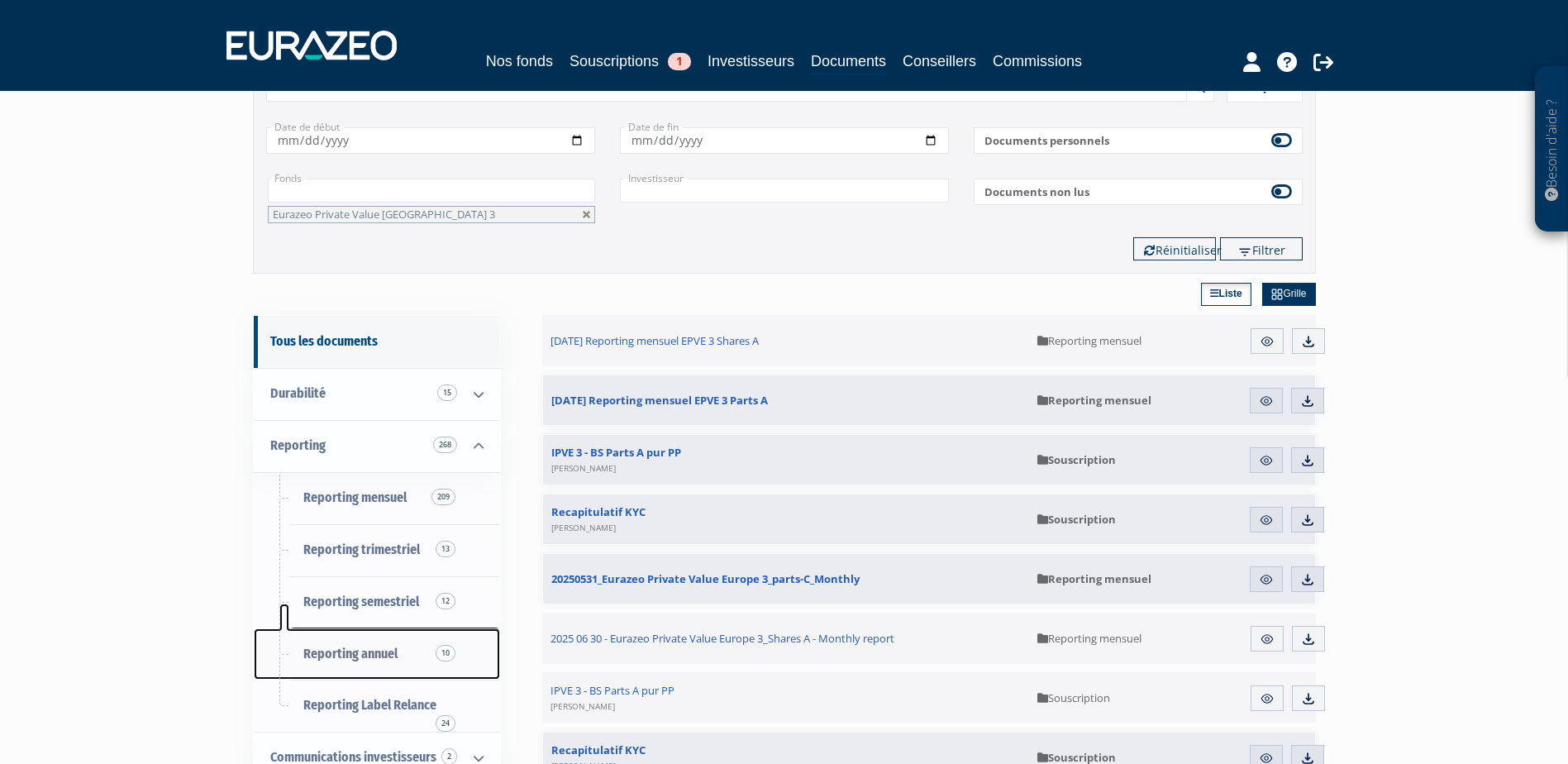
click at [359, 657] on span "Reporting annuel 10" at bounding box center [350, 653] width 94 height 15
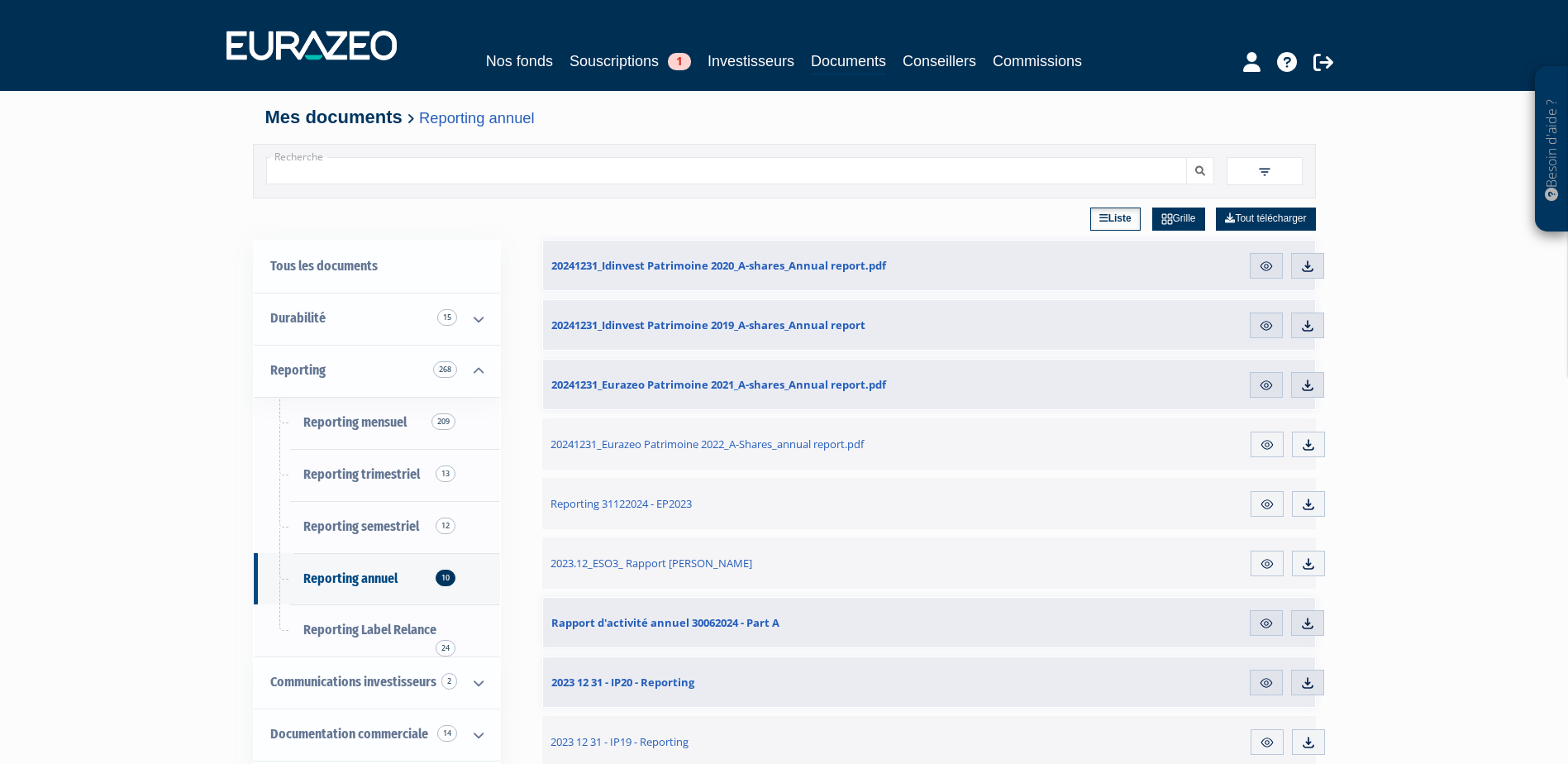
click at [1277, 170] on span at bounding box center [1265, 171] width 76 height 29
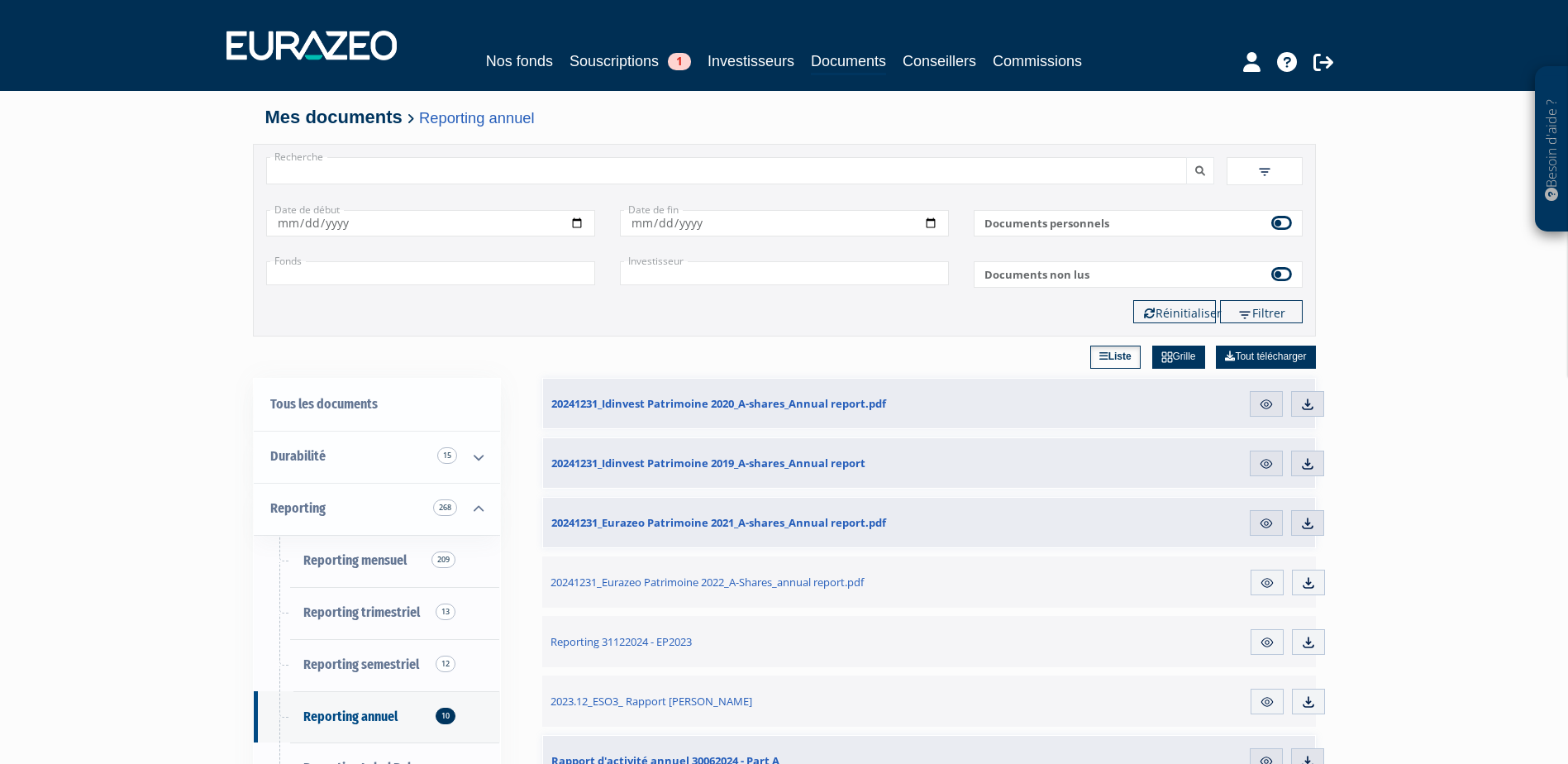
click at [494, 275] on input "text" at bounding box center [430, 272] width 329 height 24
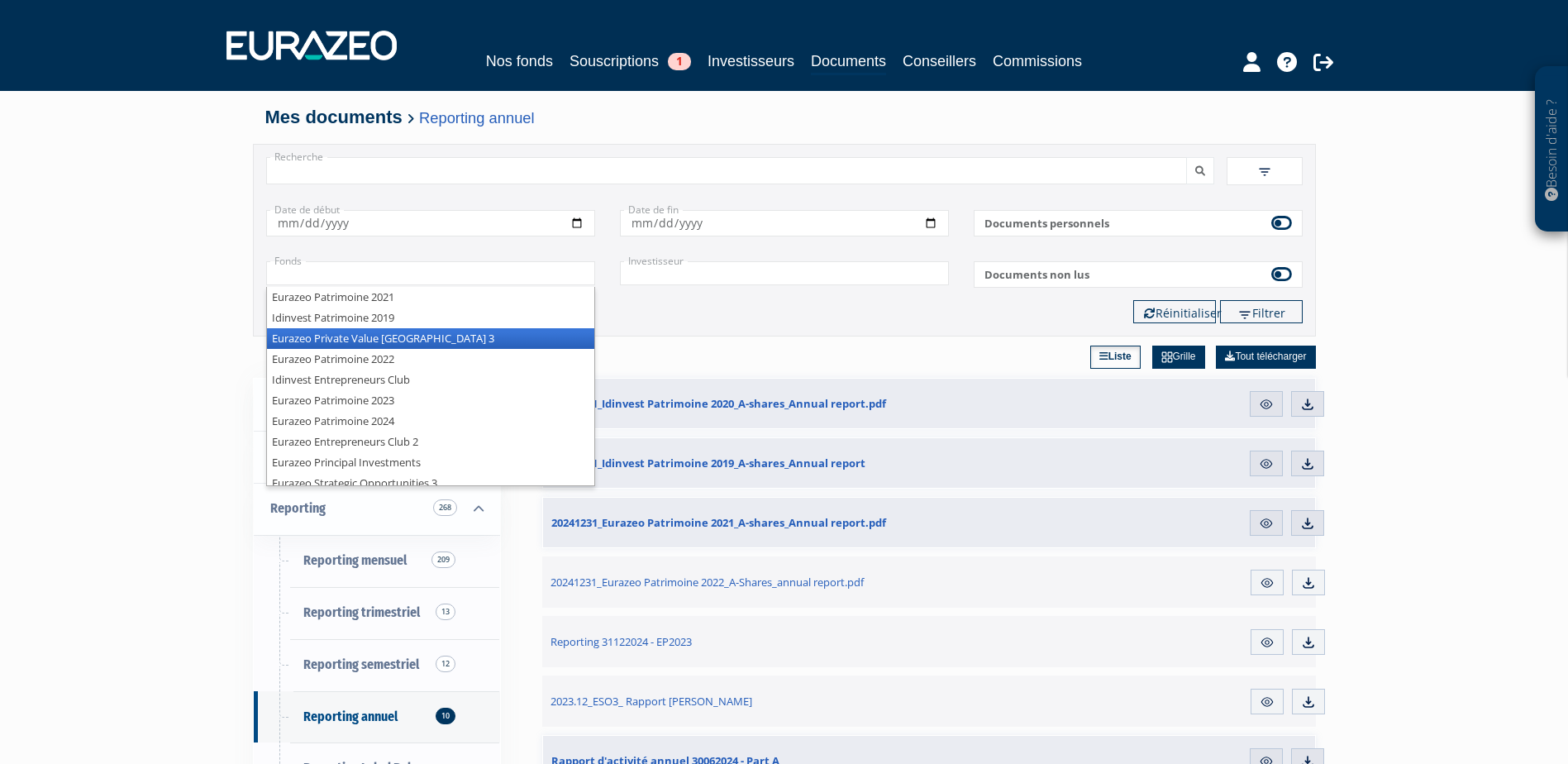
click at [391, 337] on li "Eurazeo Private Value [GEOGRAPHIC_DATA] 3" at bounding box center [431, 339] width 328 height 21
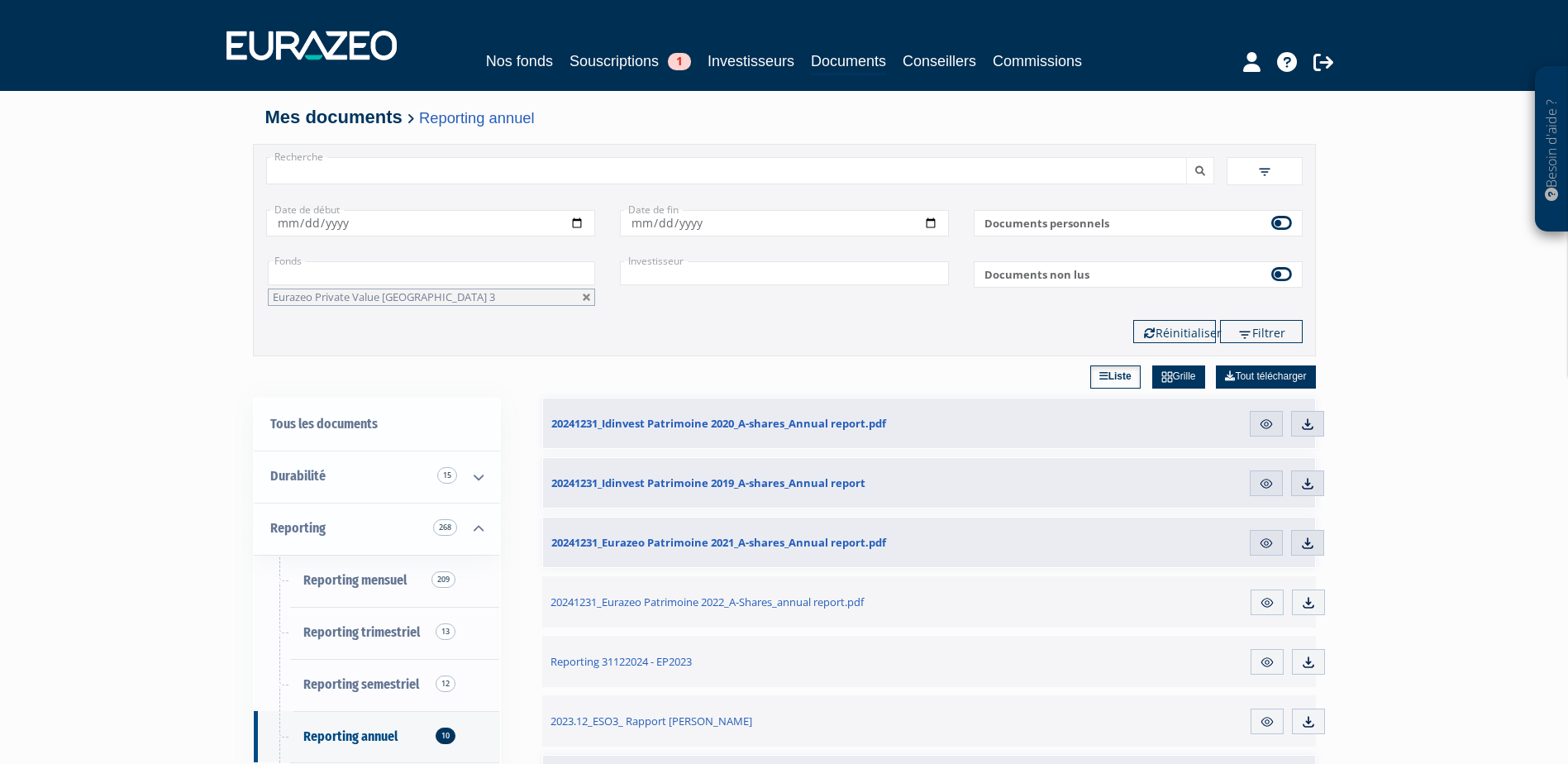
click at [1186, 157] on button "submit" at bounding box center [1200, 171] width 29 height 28
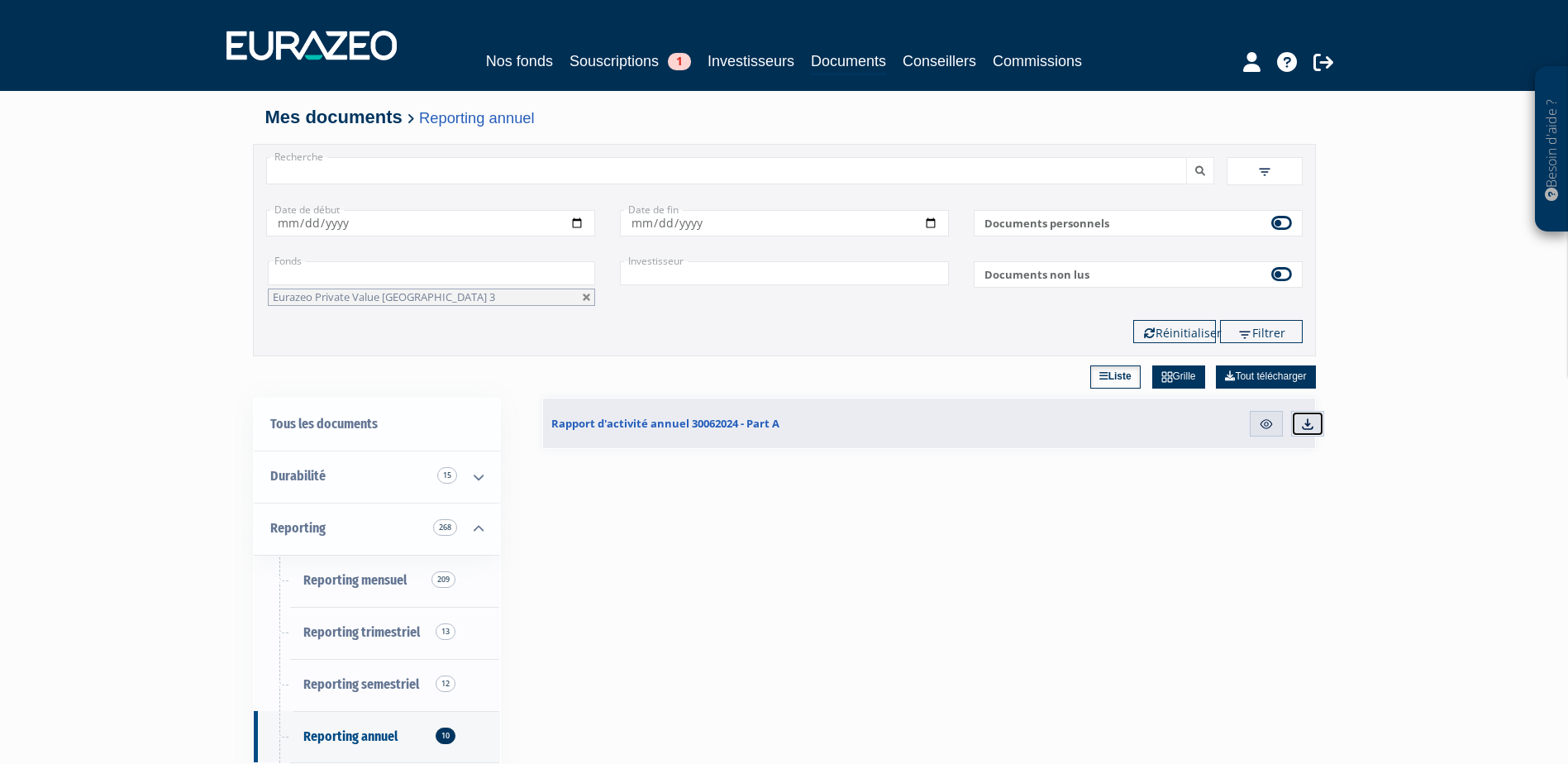
click at [1314, 427] on img at bounding box center [1308, 424] width 15 height 15
